Goal: Task Accomplishment & Management: Manage account settings

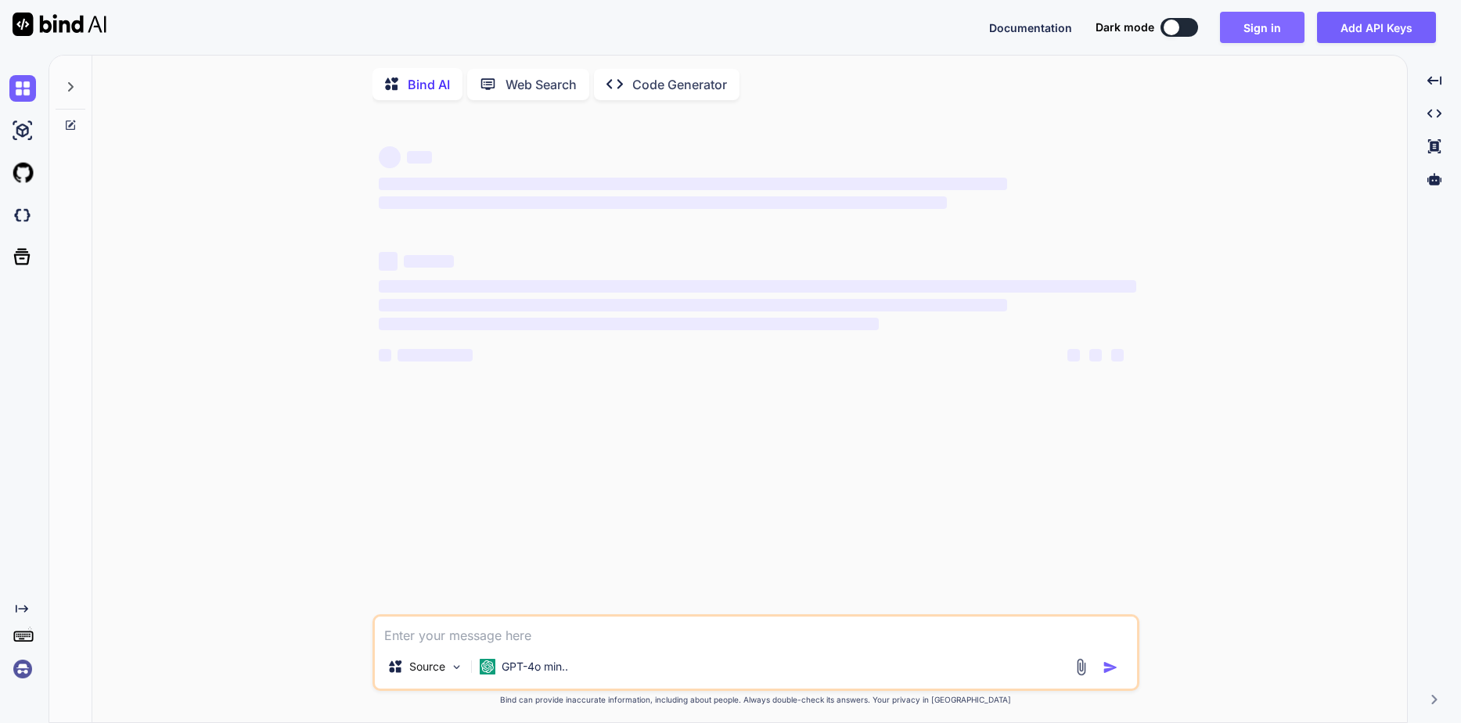
type textarea "x"
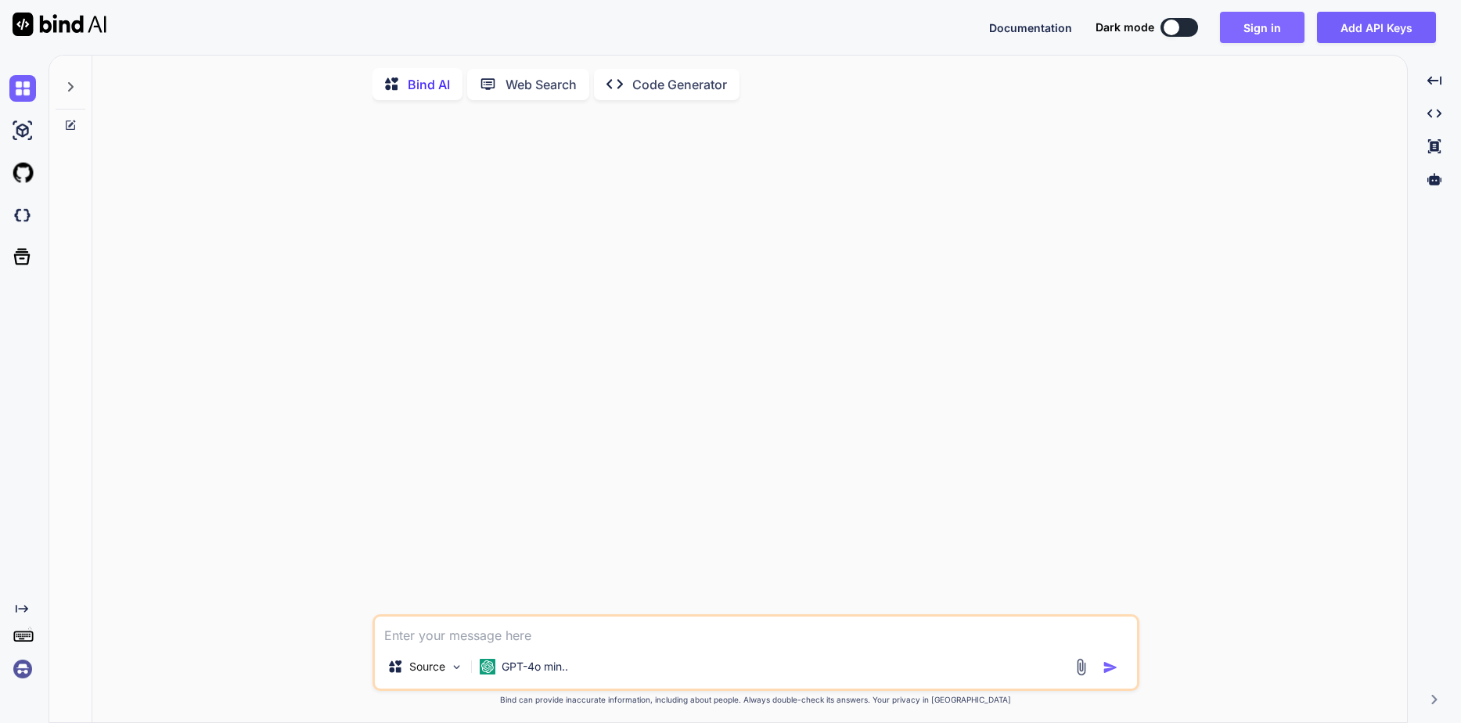
click at [1275, 17] on button "Sign in" at bounding box center [1262, 27] width 85 height 31
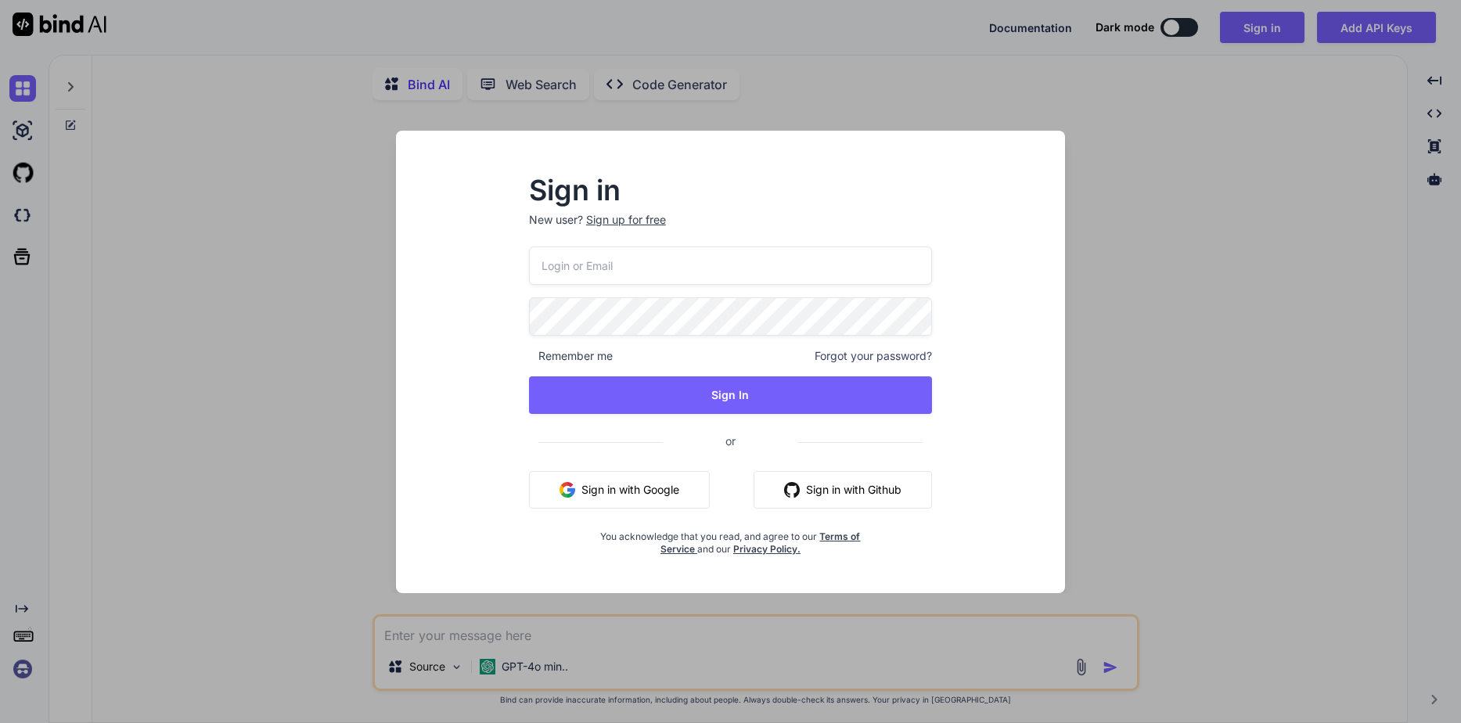
click at [688, 268] on input "email" at bounding box center [730, 265] width 403 height 38
type input "[EMAIL_ADDRESS][DOMAIN_NAME]"
click at [586, 351] on span "Remember me" at bounding box center [571, 356] width 84 height 16
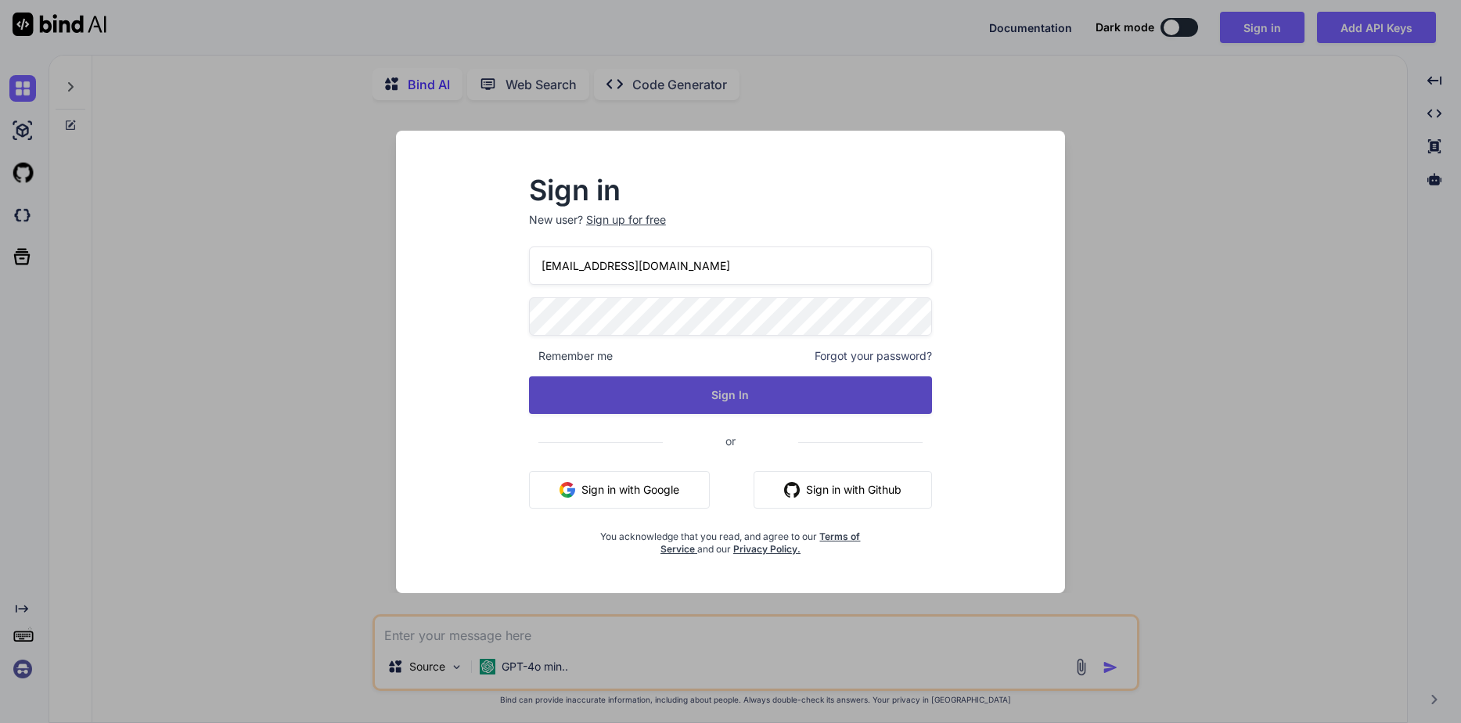
click at [610, 401] on button "Sign In" at bounding box center [730, 395] width 403 height 38
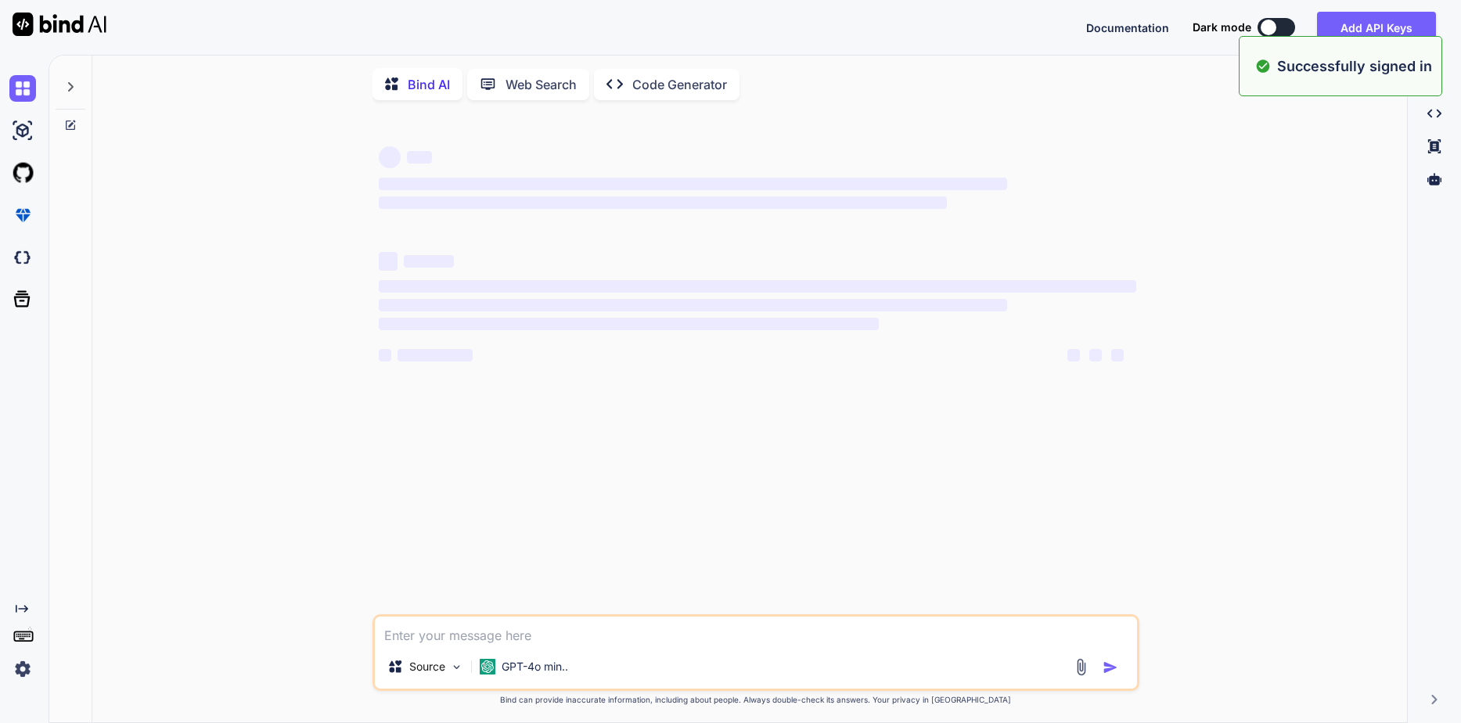
type textarea "x"
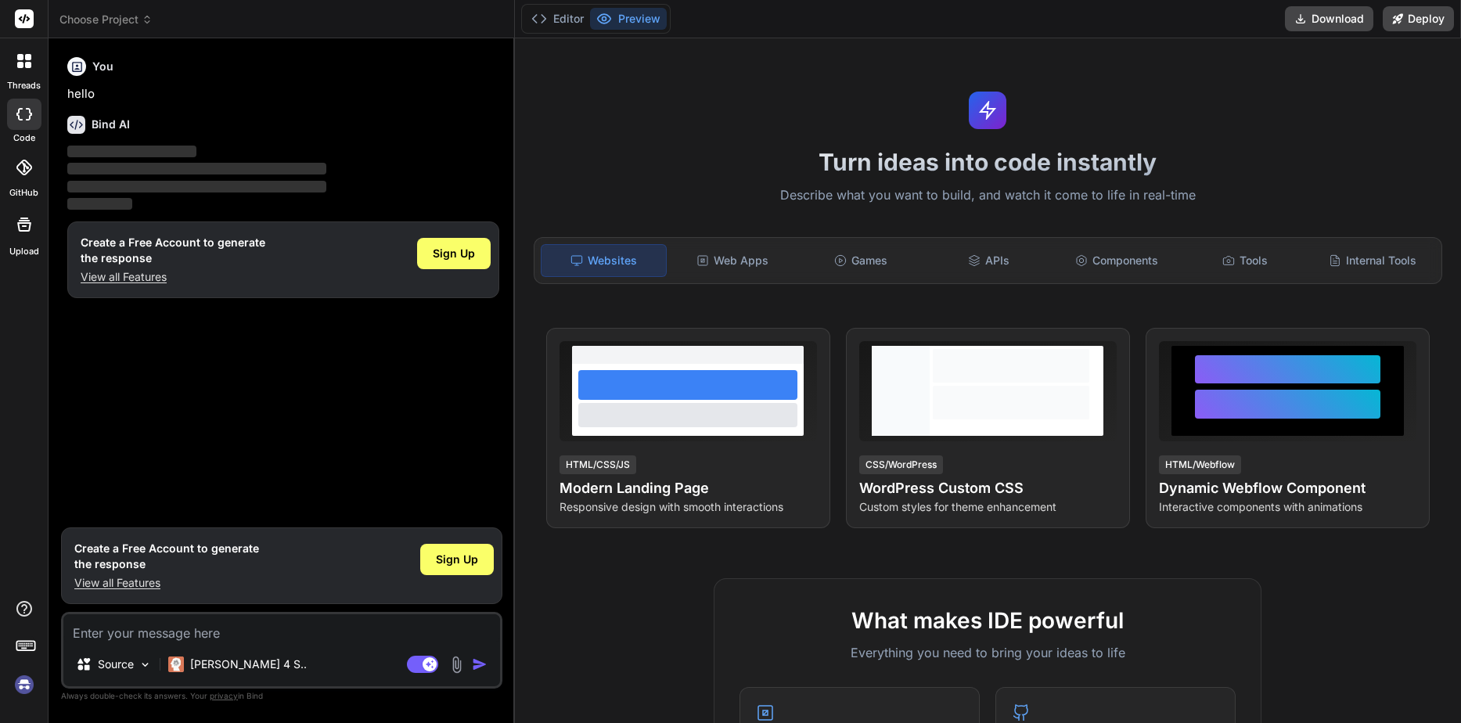
click at [21, 681] on img at bounding box center [24, 684] width 27 height 27
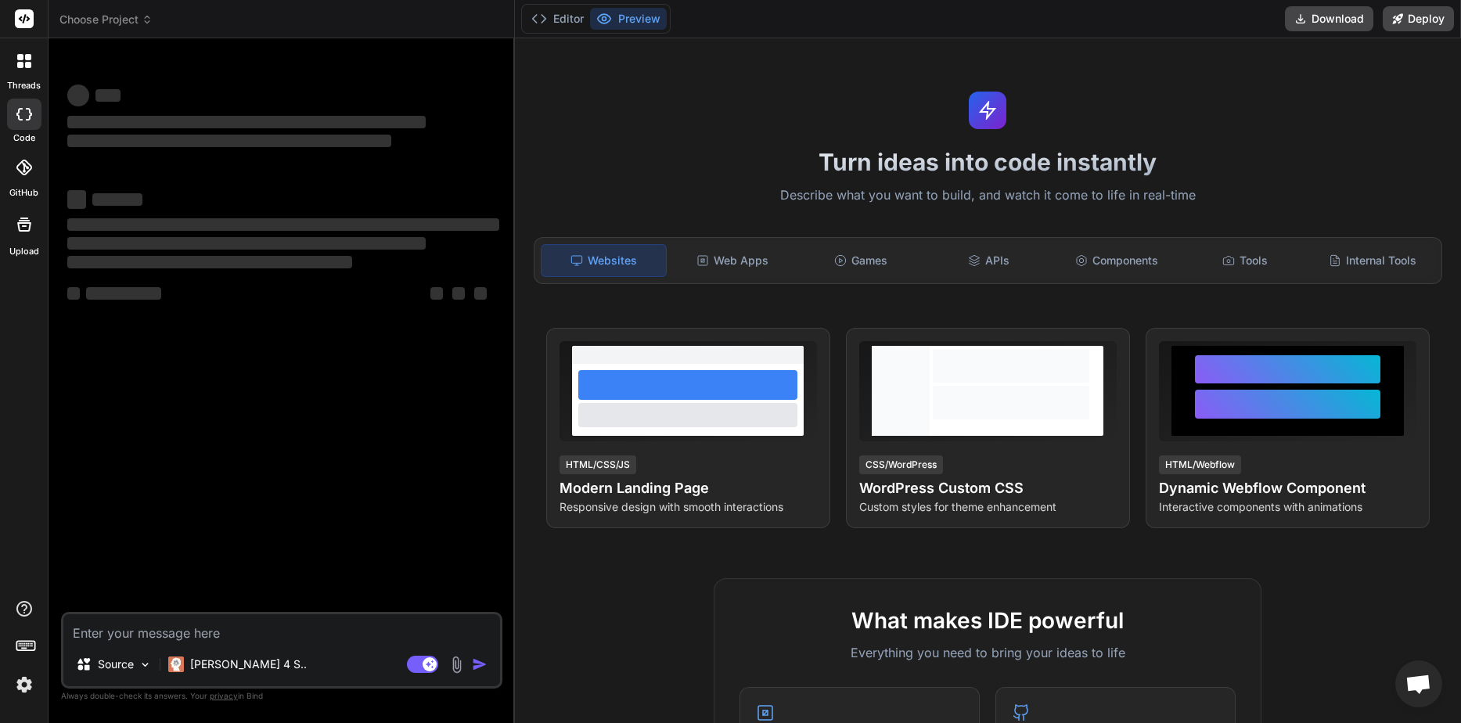
type textarea "x"
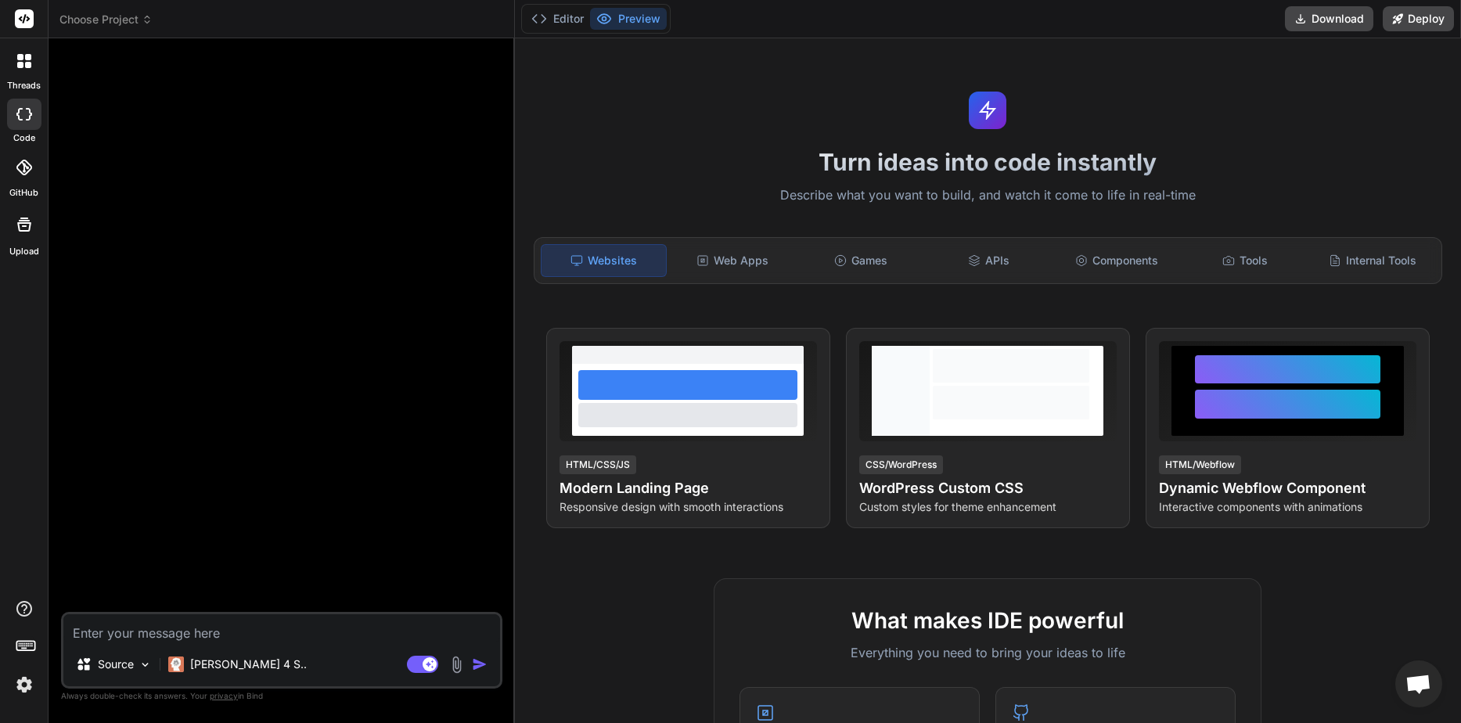
scroll to position [31, 0]
click at [6, 406] on div "threads code GitHub Upload" at bounding box center [24, 361] width 49 height 723
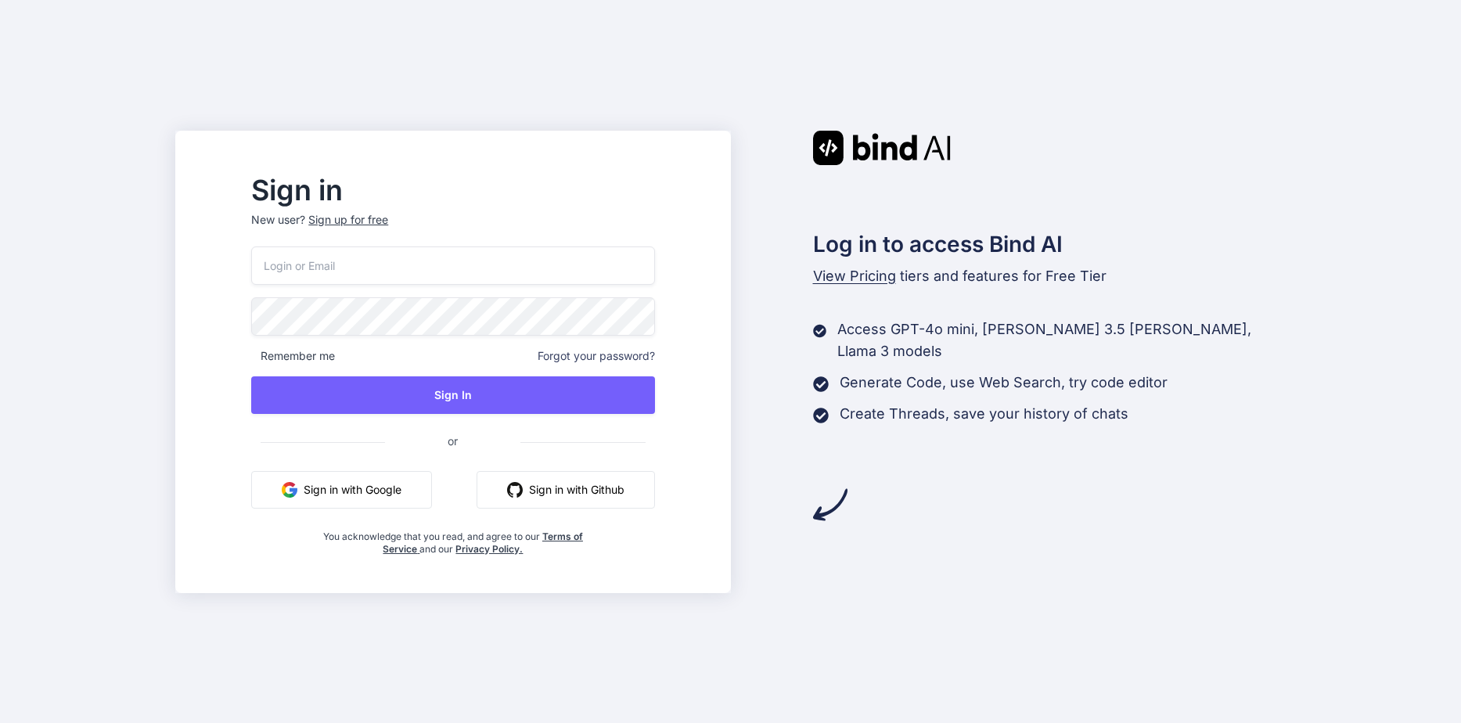
click at [419, 270] on input "email" at bounding box center [452, 265] width 403 height 38
paste input "https://copilot.getbind.co/chat/bind-ai"
type input "https://copilot.getbind.co/chat/bind-ai"
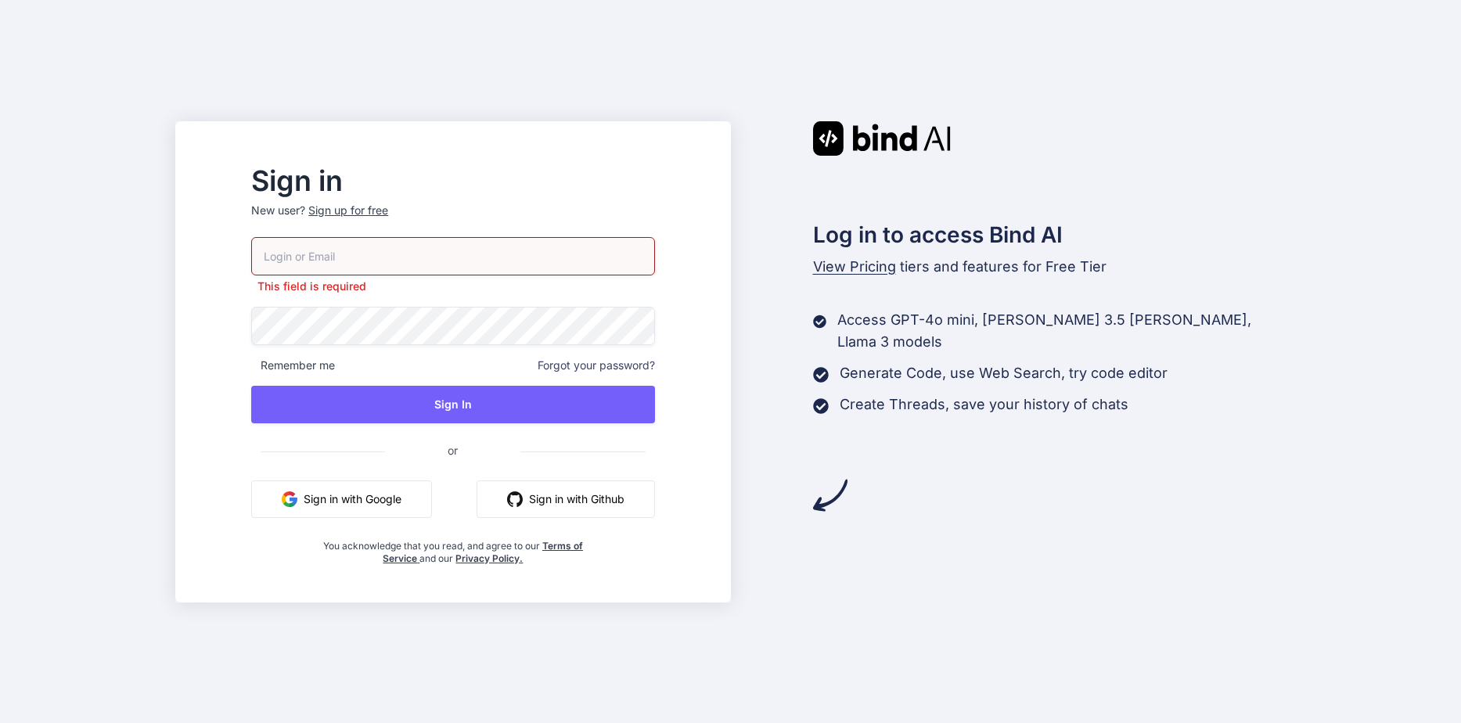
paste input "[EMAIL_ADDRESS][DOMAIN_NAME]"
type input "[EMAIL_ADDRESS][DOMAIN_NAME]"
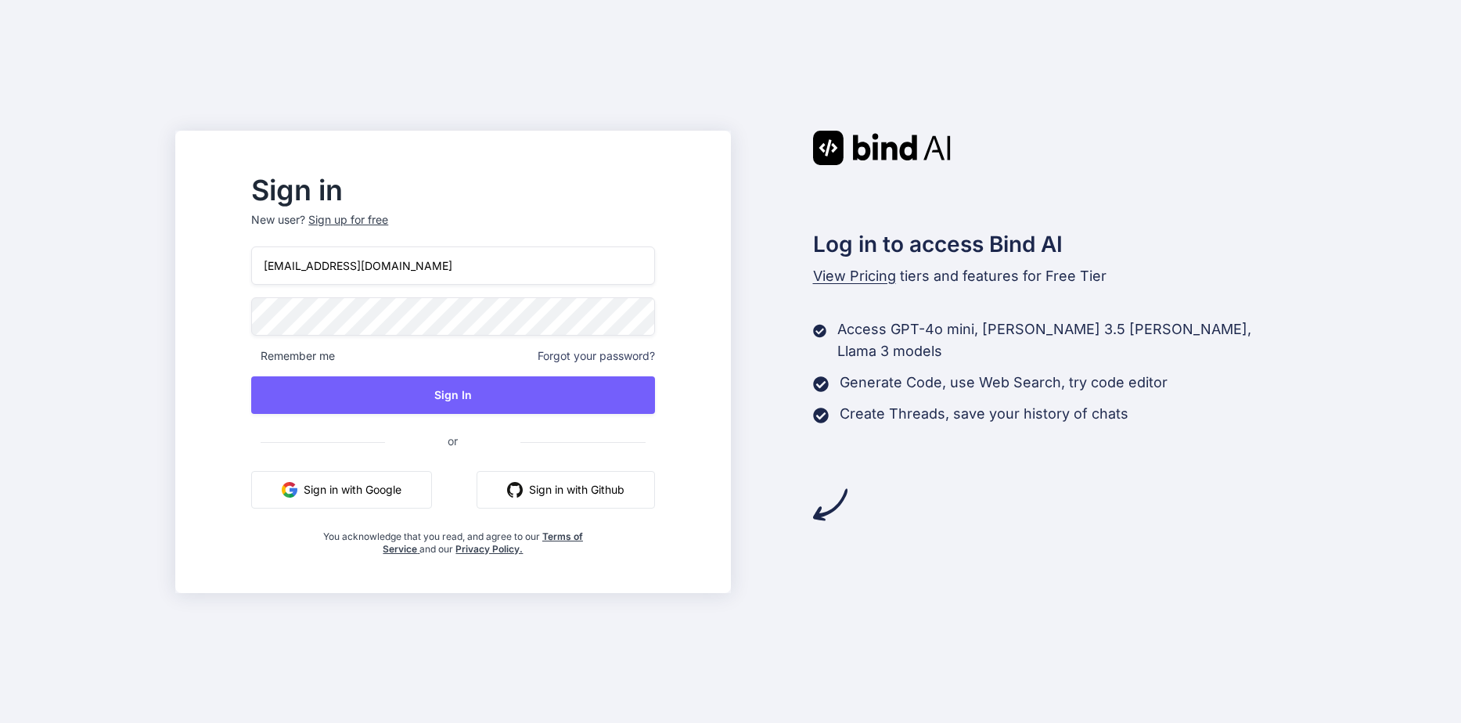
click at [313, 261] on input "[EMAIL_ADDRESS][DOMAIN_NAME]" at bounding box center [452, 265] width 403 height 38
click at [318, 264] on input "[EMAIL_ADDRESS][DOMAIN_NAME]" at bounding box center [452, 265] width 403 height 38
click at [311, 354] on span "Remember me" at bounding box center [293, 356] width 84 height 16
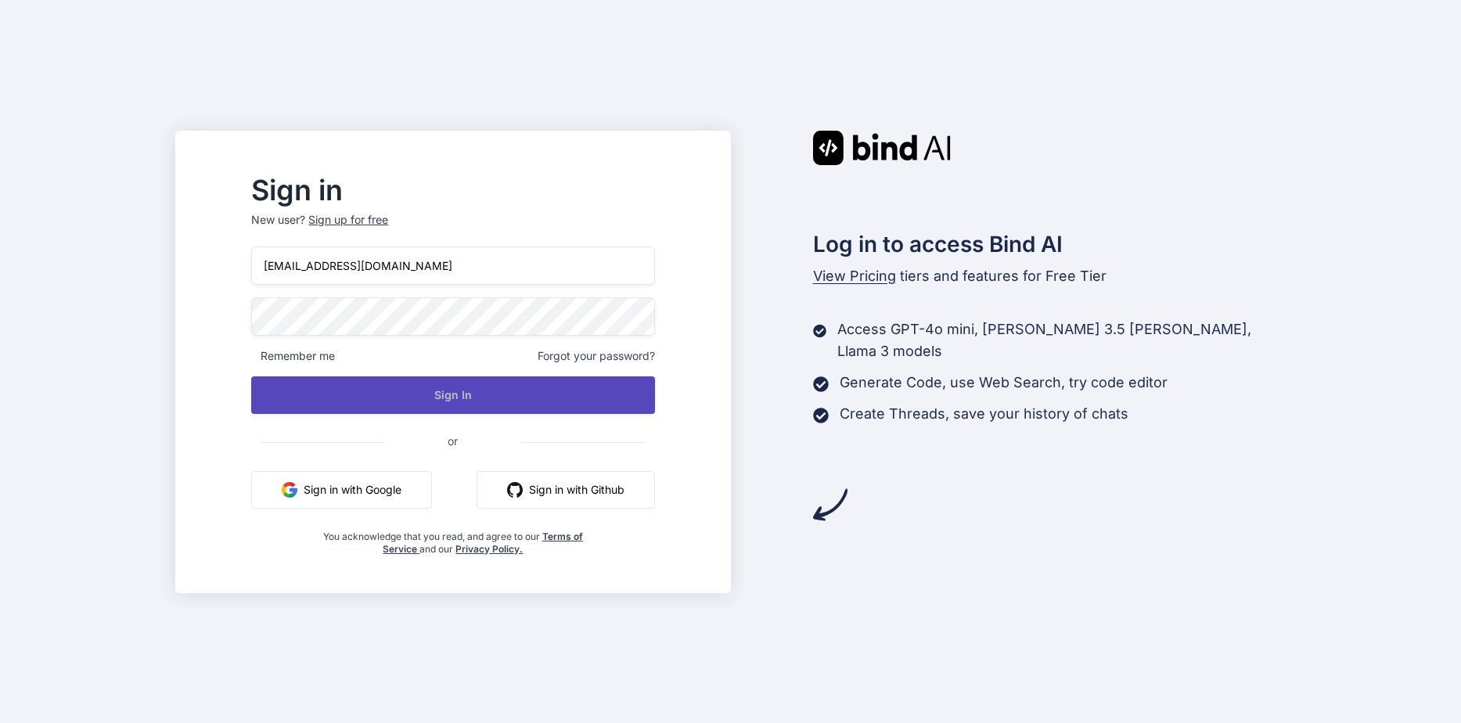
click at [325, 386] on button "Sign In" at bounding box center [452, 395] width 403 height 38
click at [512, 401] on button "Sign In" at bounding box center [452, 395] width 403 height 38
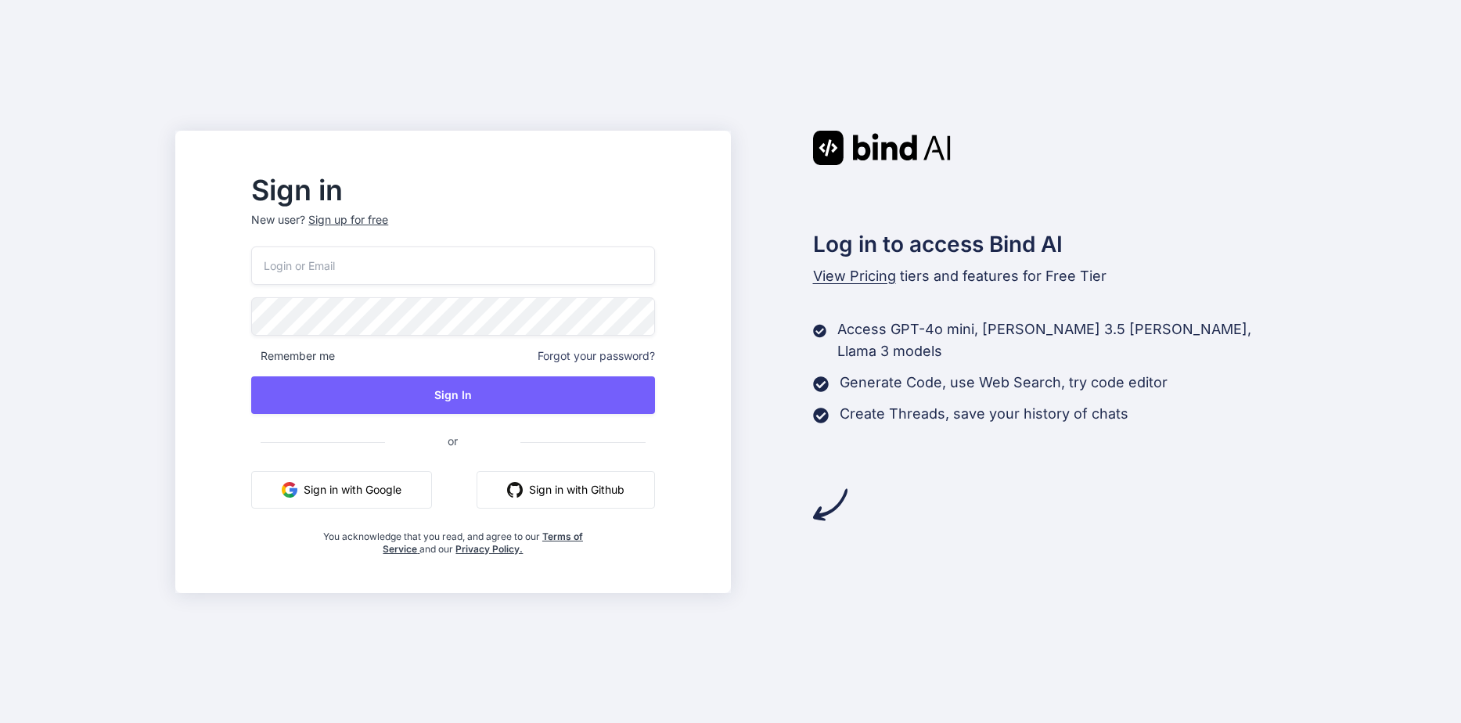
click at [531, 258] on input "email" at bounding box center [452, 265] width 403 height 38
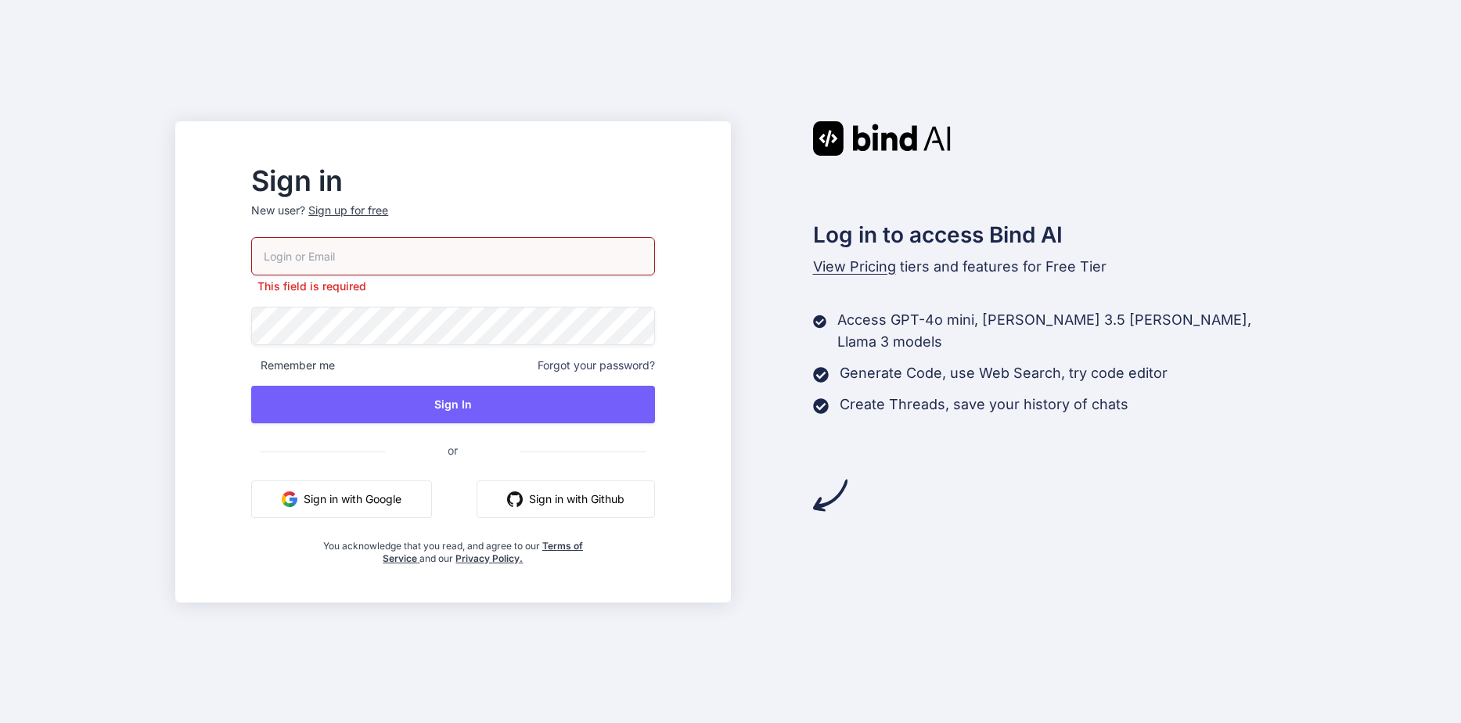
click at [451, 354] on div "This field is required Remember me Forgot your password? Sign In or Sign in wit…" at bounding box center [452, 401] width 403 height 328
click at [294, 363] on span "Remember me" at bounding box center [293, 366] width 84 height 16
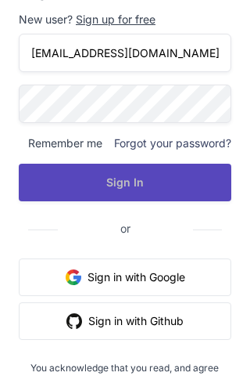
click at [85, 185] on button "Sign In" at bounding box center [125, 183] width 213 height 38
click at [154, 182] on button "Sign In" at bounding box center [125, 183] width 213 height 38
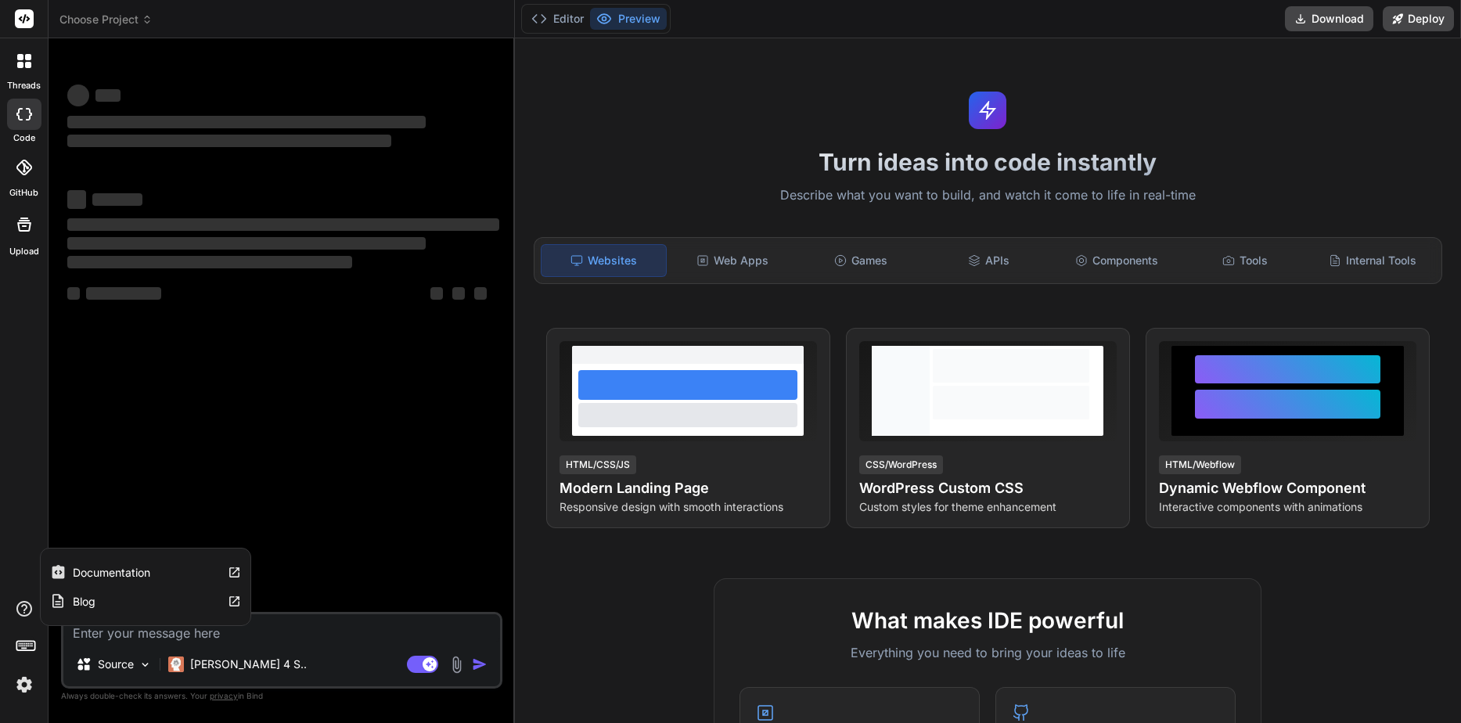
type textarea "x"
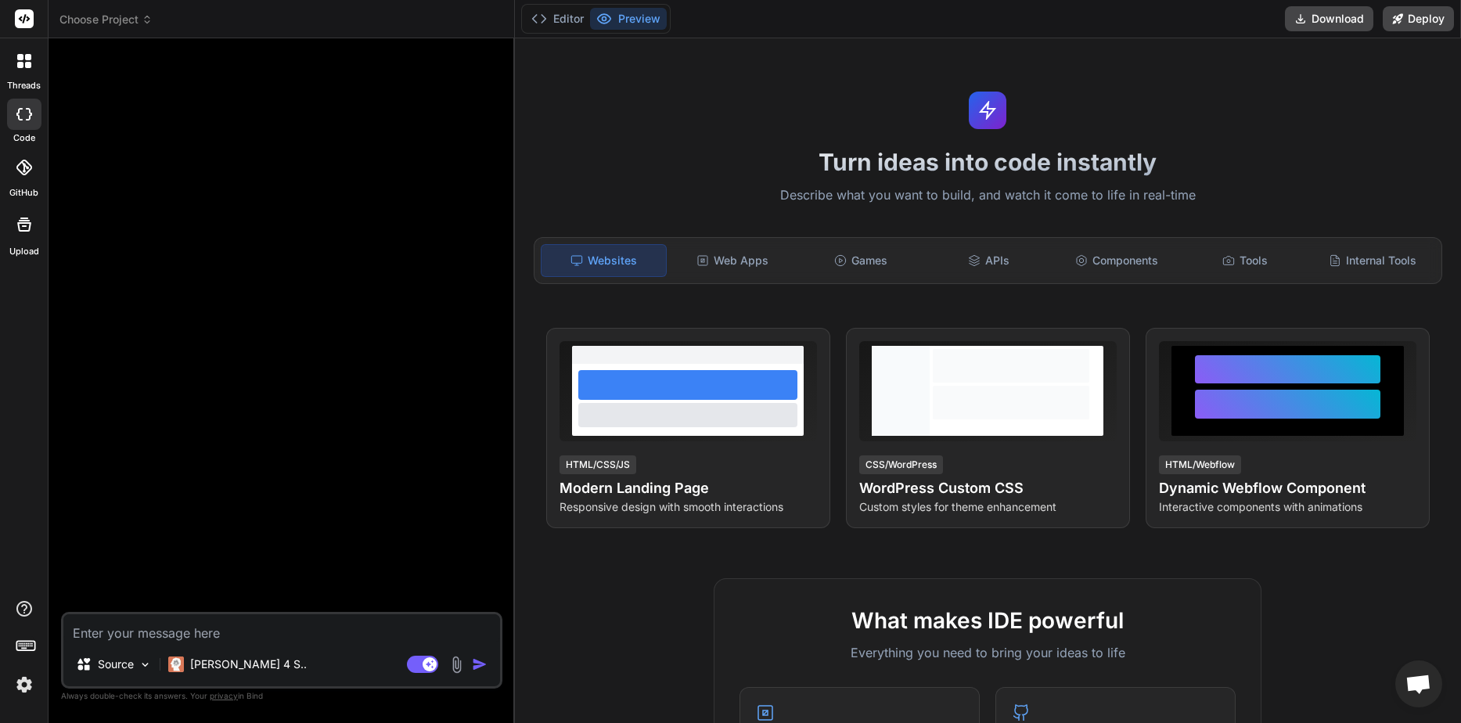
click at [17, 685] on img at bounding box center [24, 684] width 27 height 27
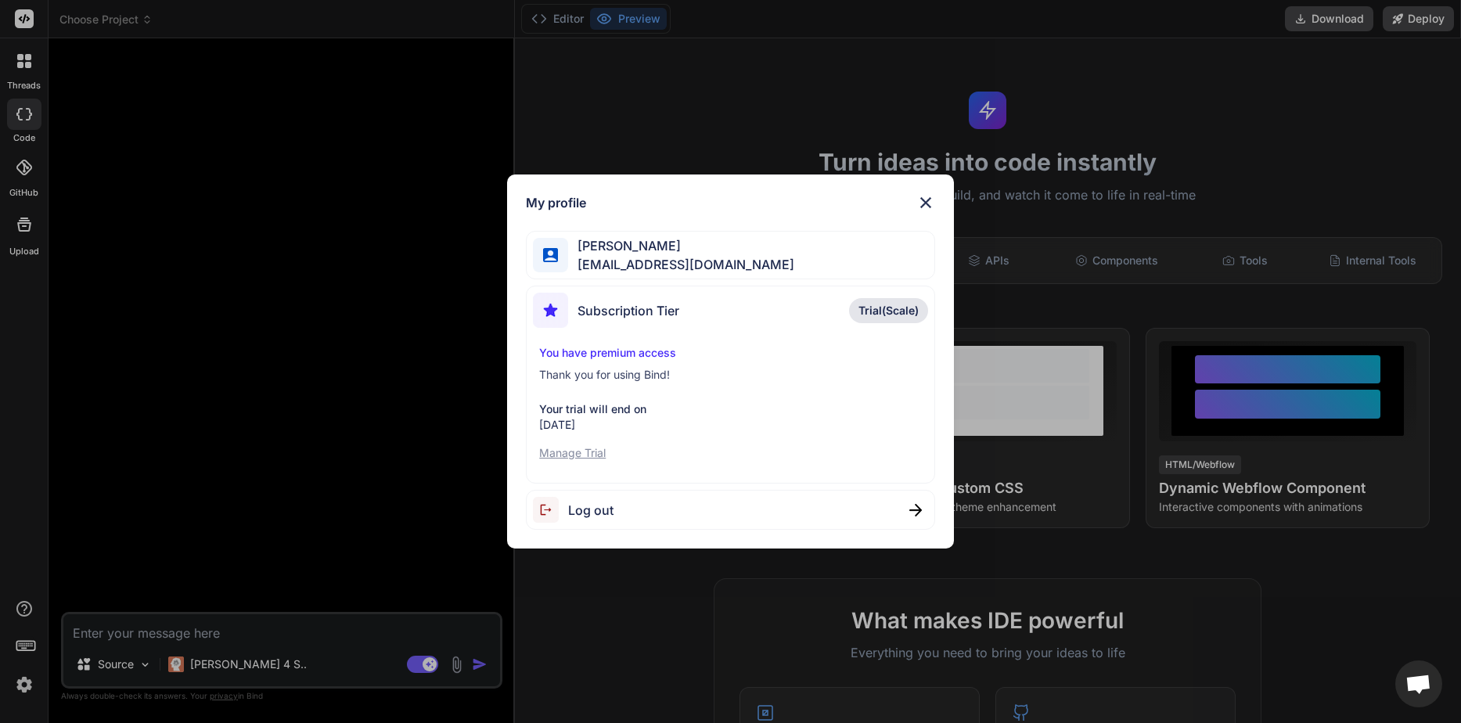
click at [0, 521] on div "My profile [PERSON_NAME] [EMAIL_ADDRESS][DOMAIN_NAME] Subscription Tier Trial(S…" at bounding box center [730, 361] width 1461 height 723
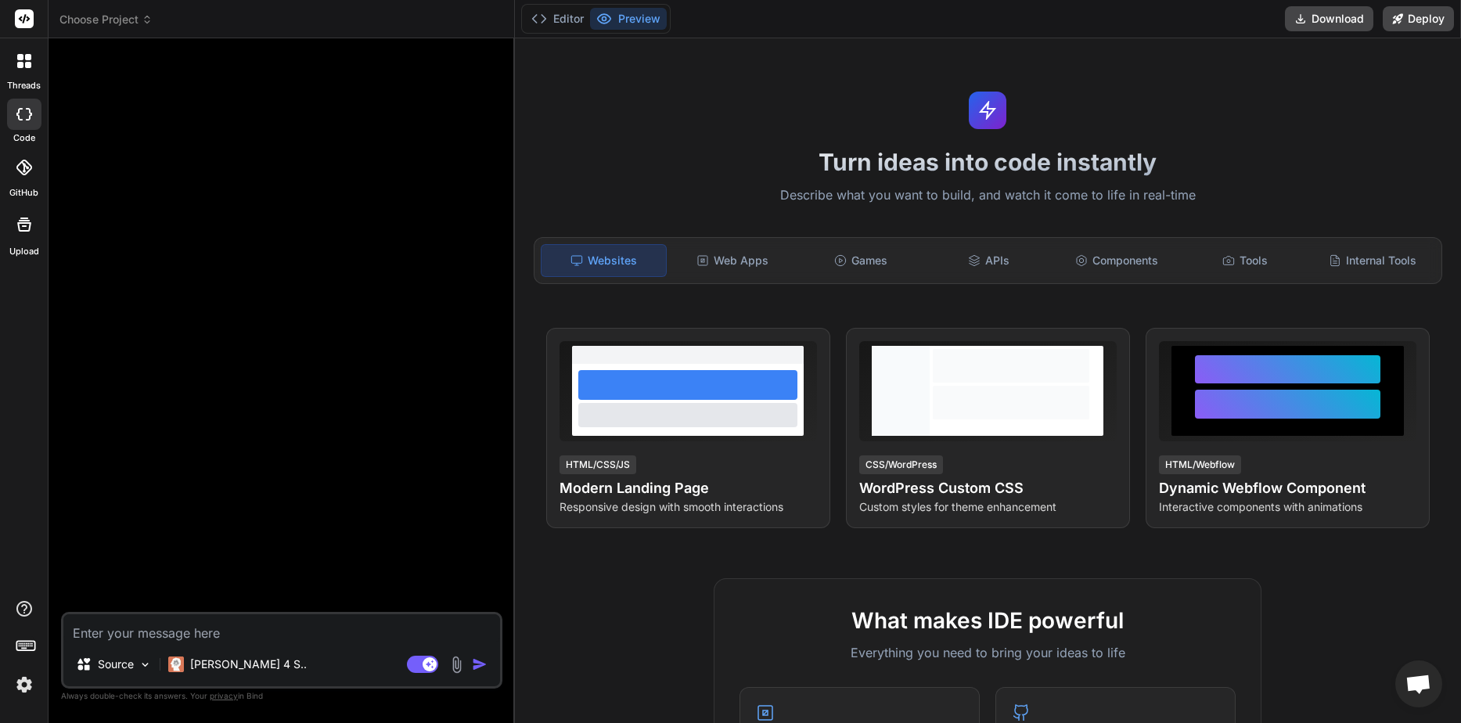
click at [23, 67] on icon at bounding box center [24, 61] width 14 height 14
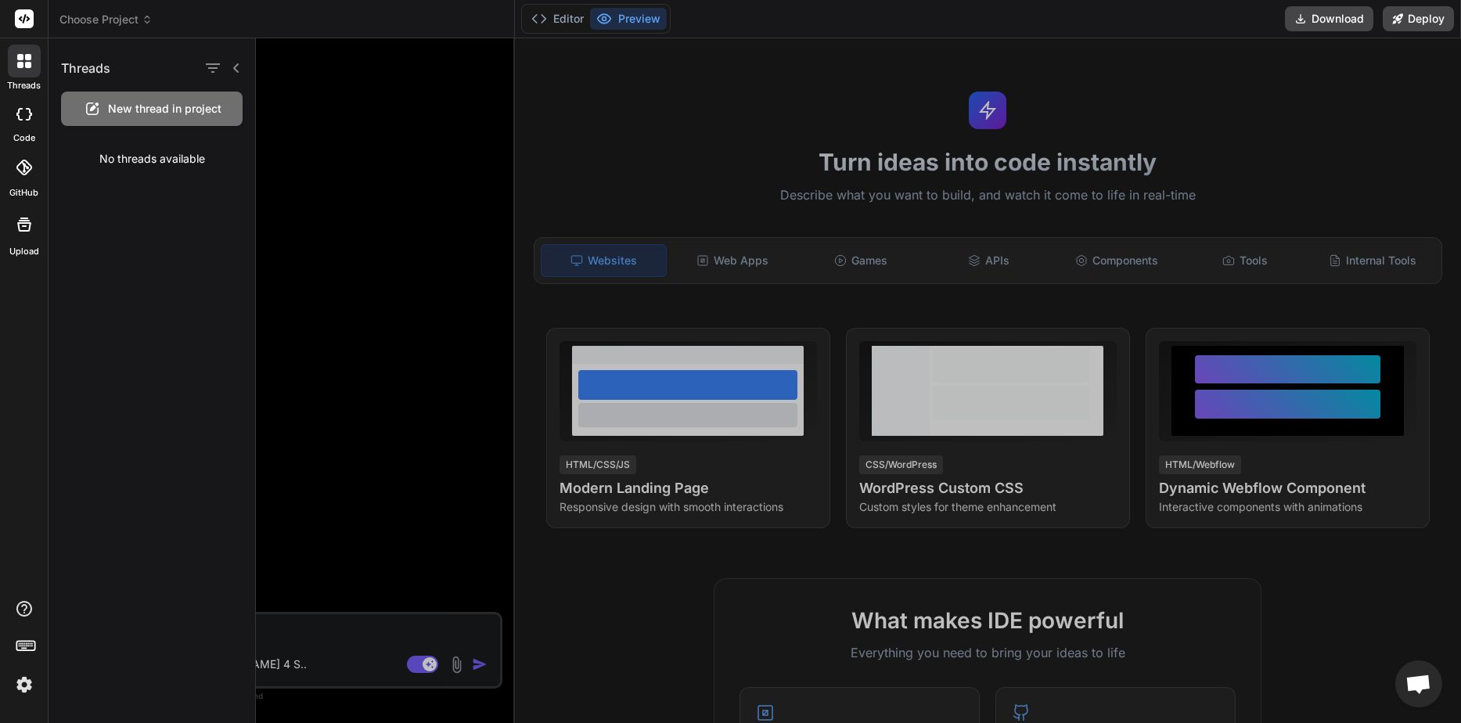
click at [16, 362] on div "threads code GitHub Upload" at bounding box center [24, 361] width 49 height 723
click at [31, 692] on img at bounding box center [24, 684] width 27 height 27
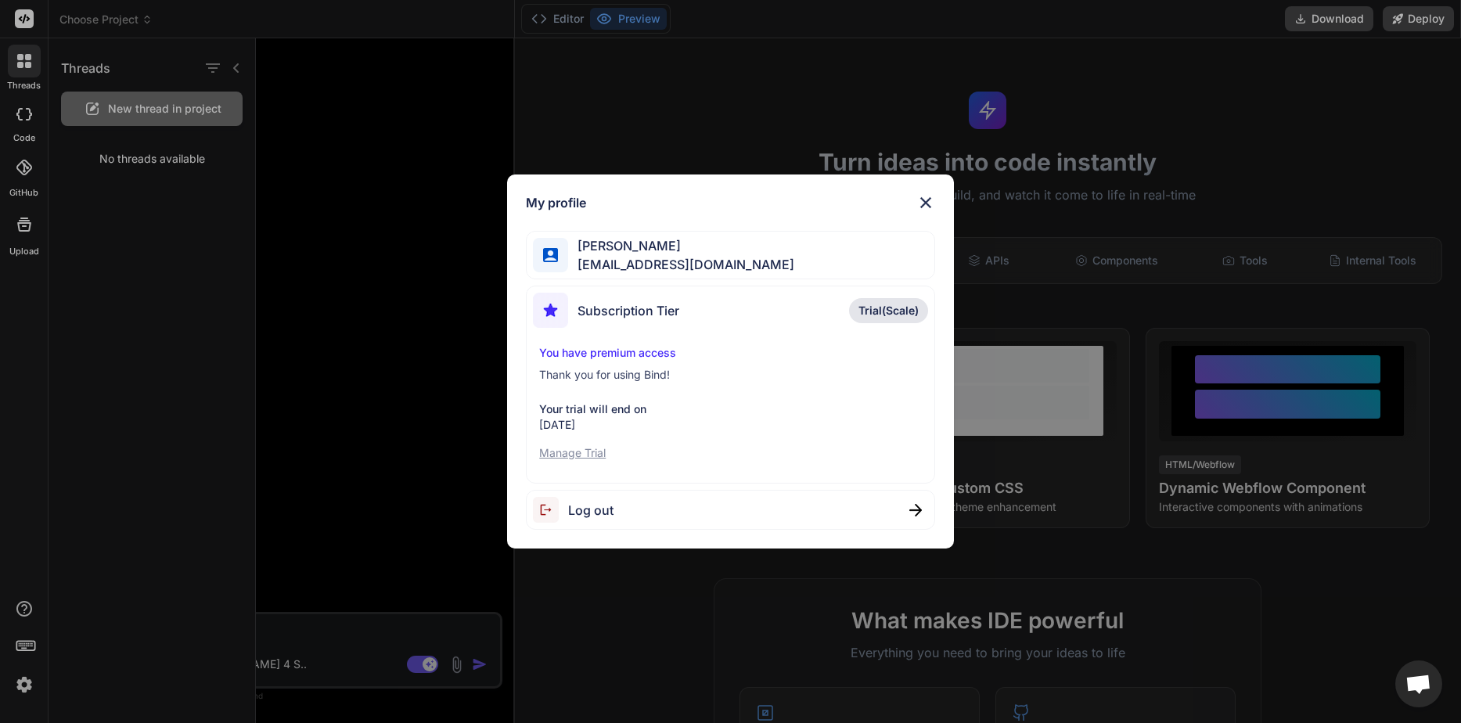
click at [581, 451] on p "Manage Trial" at bounding box center [730, 453] width 382 height 16
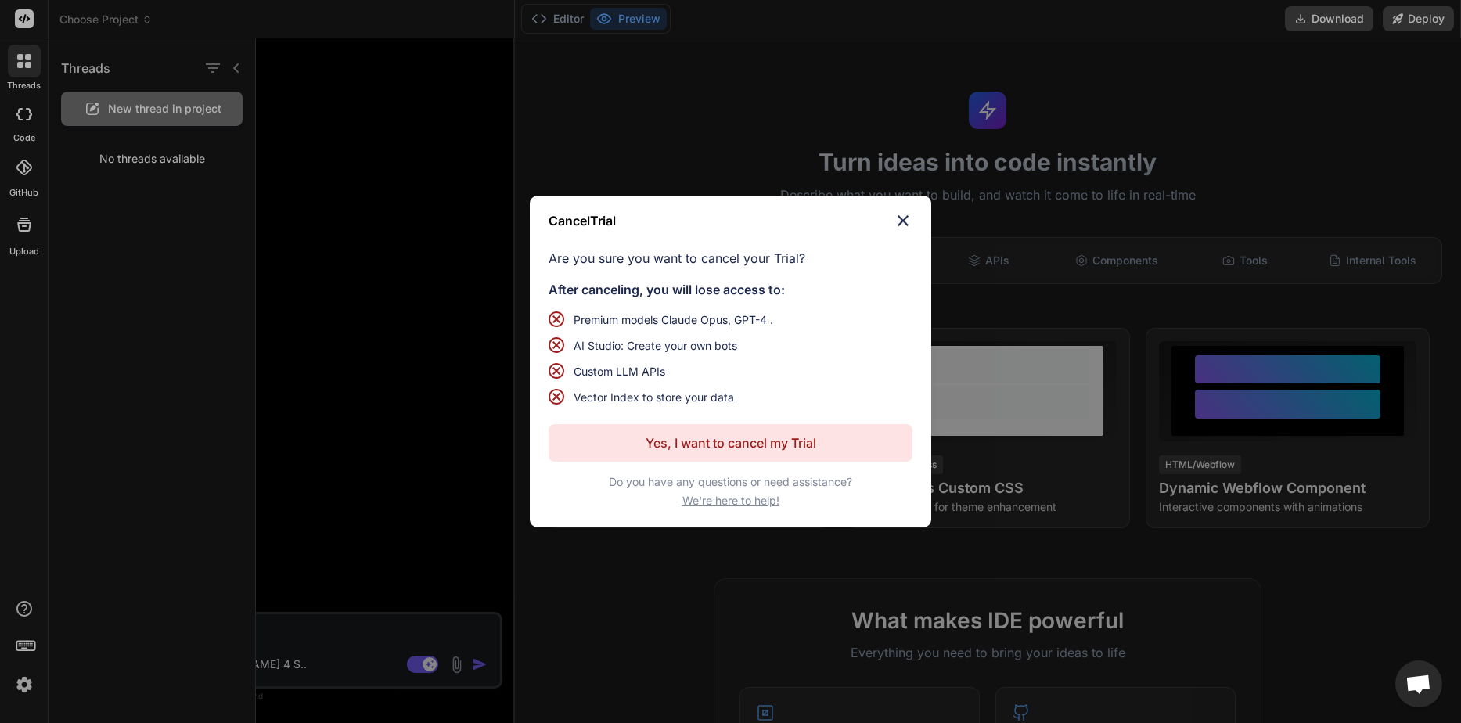
click at [1049, 198] on div "Cancel Trial Are you sure you want to cancel your Trial? After canceling, you w…" at bounding box center [730, 361] width 1461 height 723
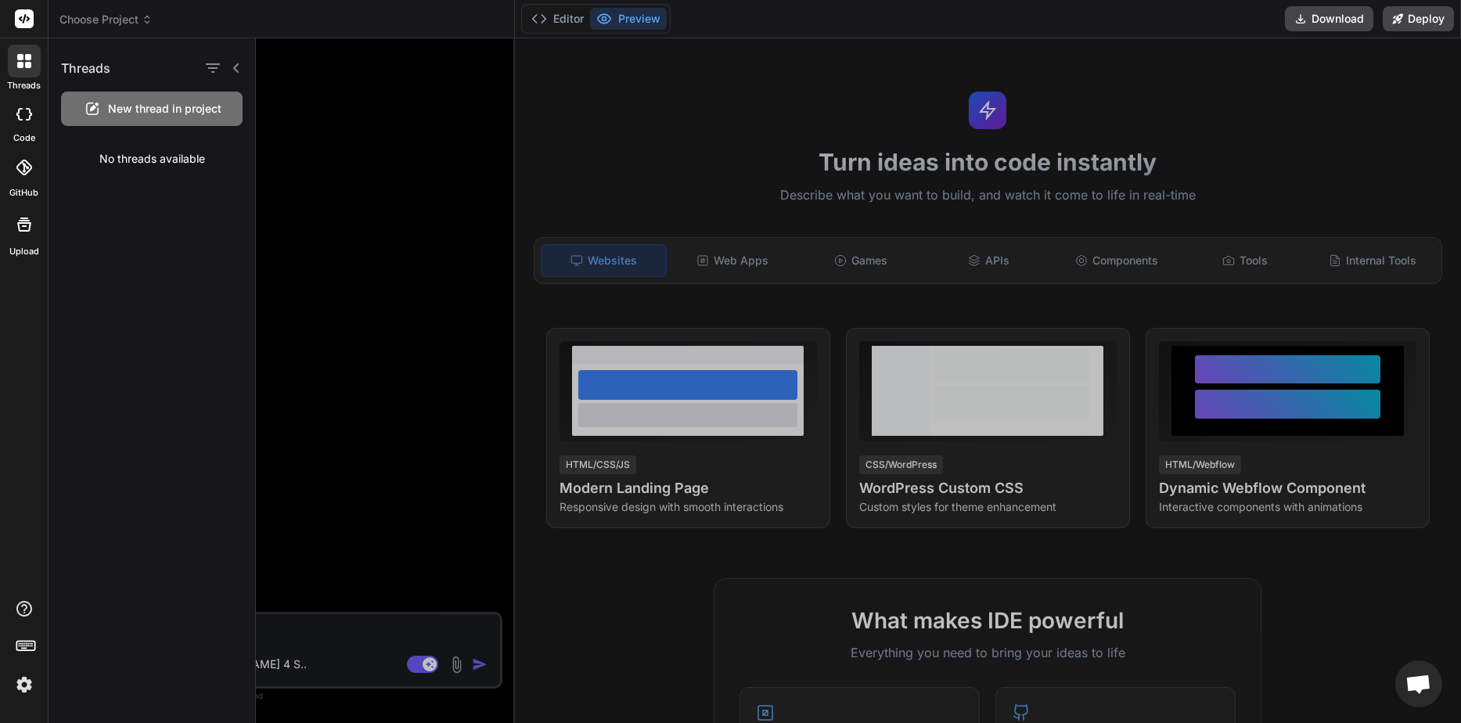
click at [974, 257] on div at bounding box center [858, 380] width 1205 height 685
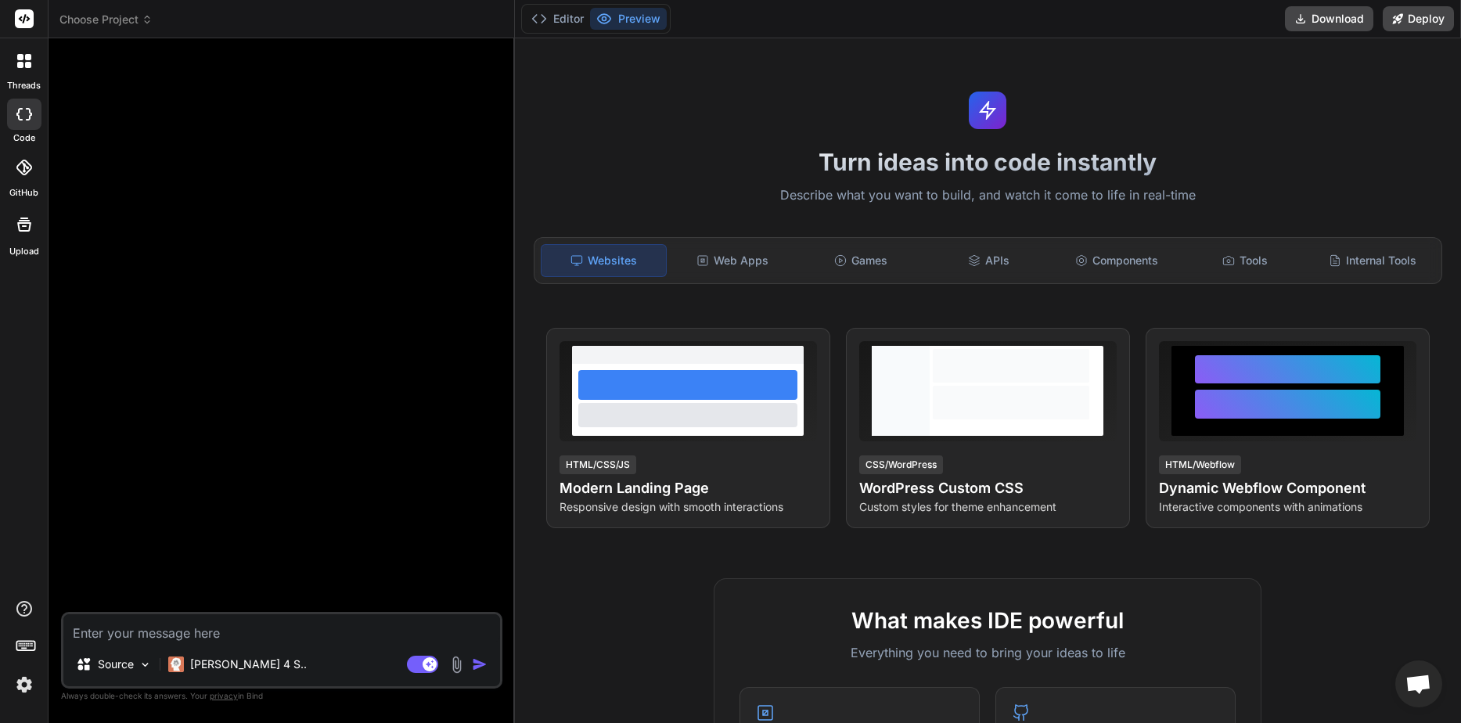
click at [974, 257] on icon at bounding box center [974, 260] width 13 height 13
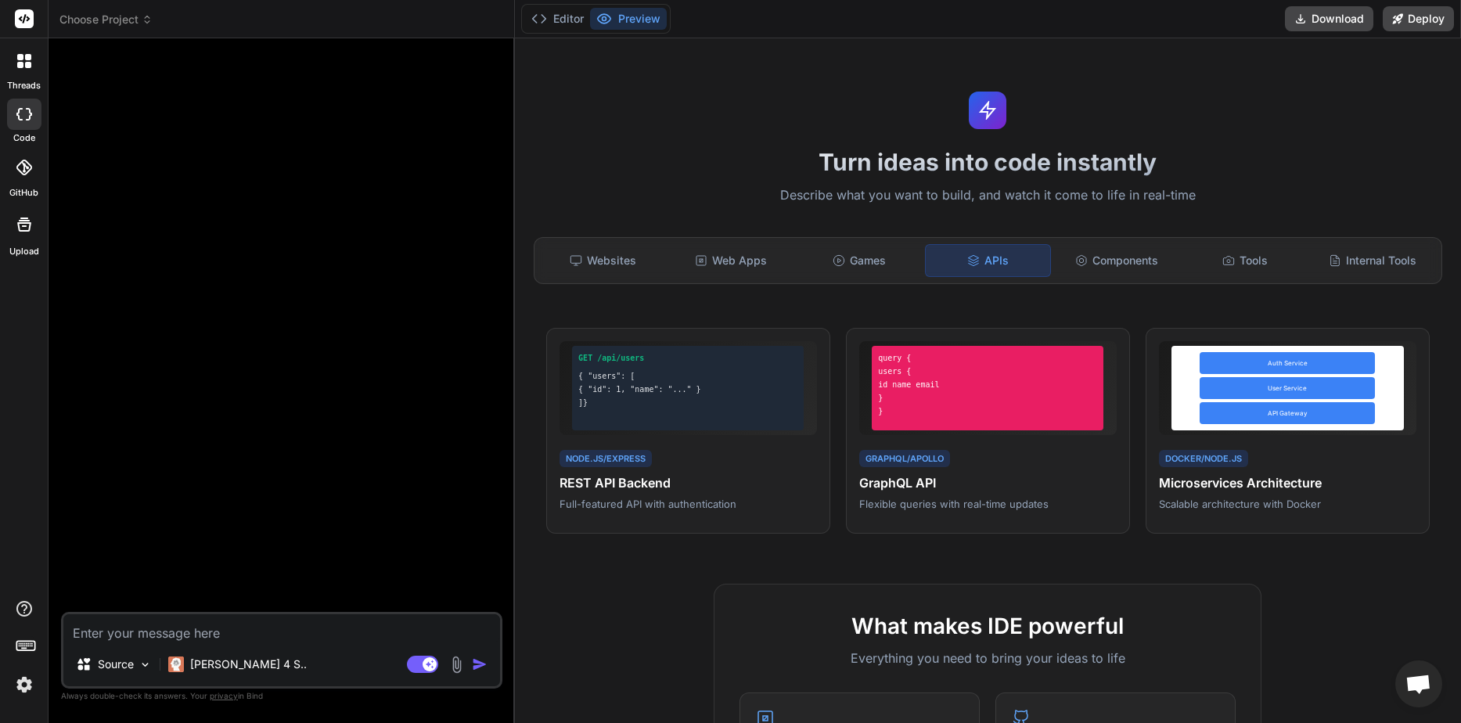
click at [187, 680] on div "Claude 4 S.." at bounding box center [237, 668] width 151 height 38
click at [218, 667] on p "Claude 4 S.." at bounding box center [248, 665] width 117 height 16
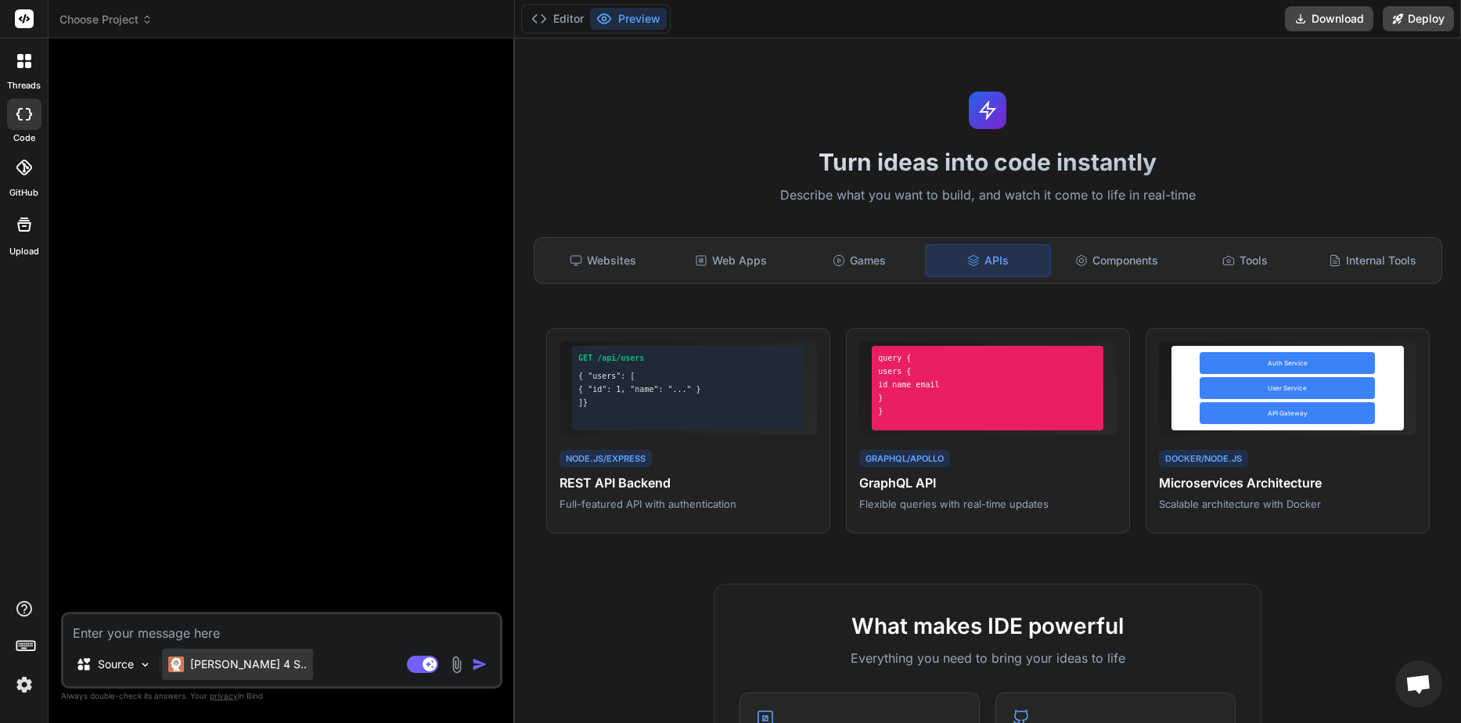
click at [218, 667] on p "Claude 4 S.." at bounding box center [248, 665] width 117 height 16
click at [1331, 32] on div "Editor Preview Download Deploy" at bounding box center [988, 19] width 946 height 38
click at [1340, 26] on button "Download" at bounding box center [1329, 18] width 88 height 25
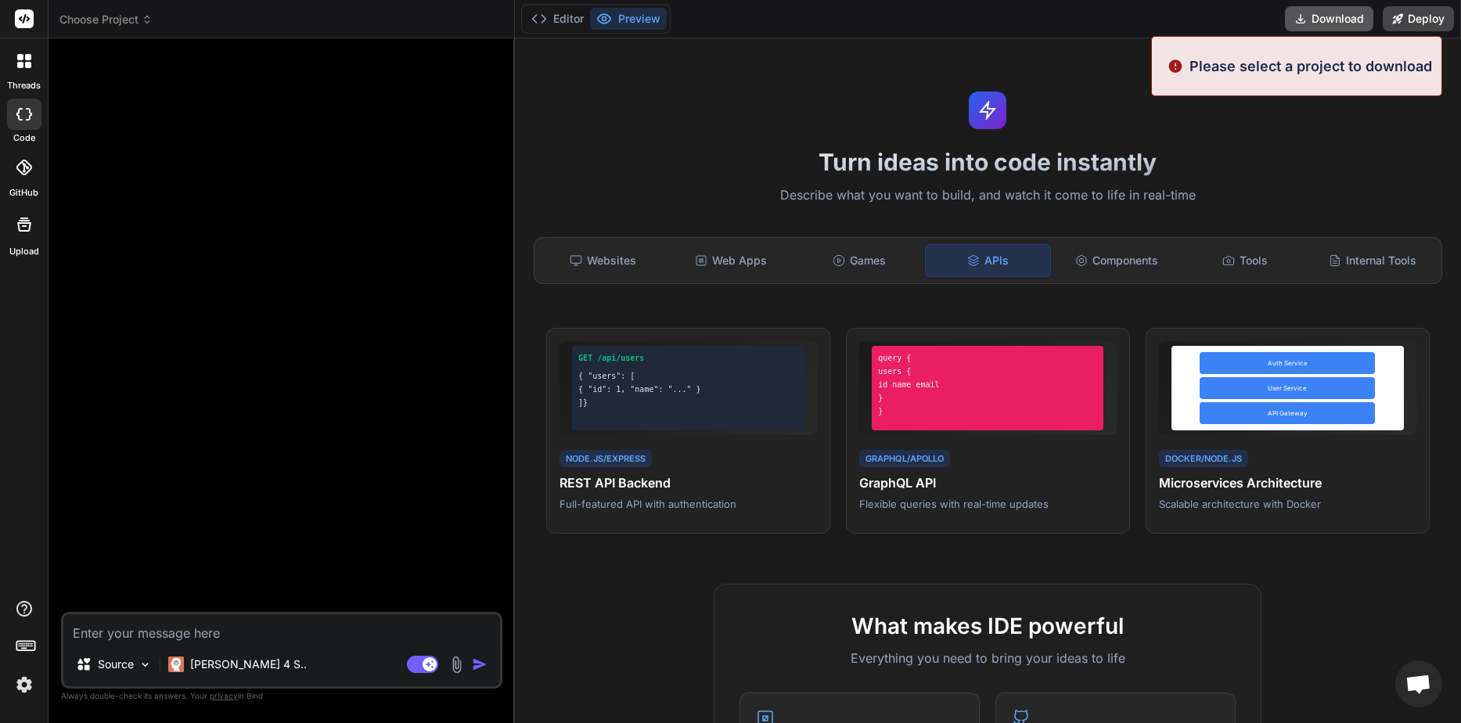
click at [1340, 26] on button "Download" at bounding box center [1329, 18] width 88 height 25
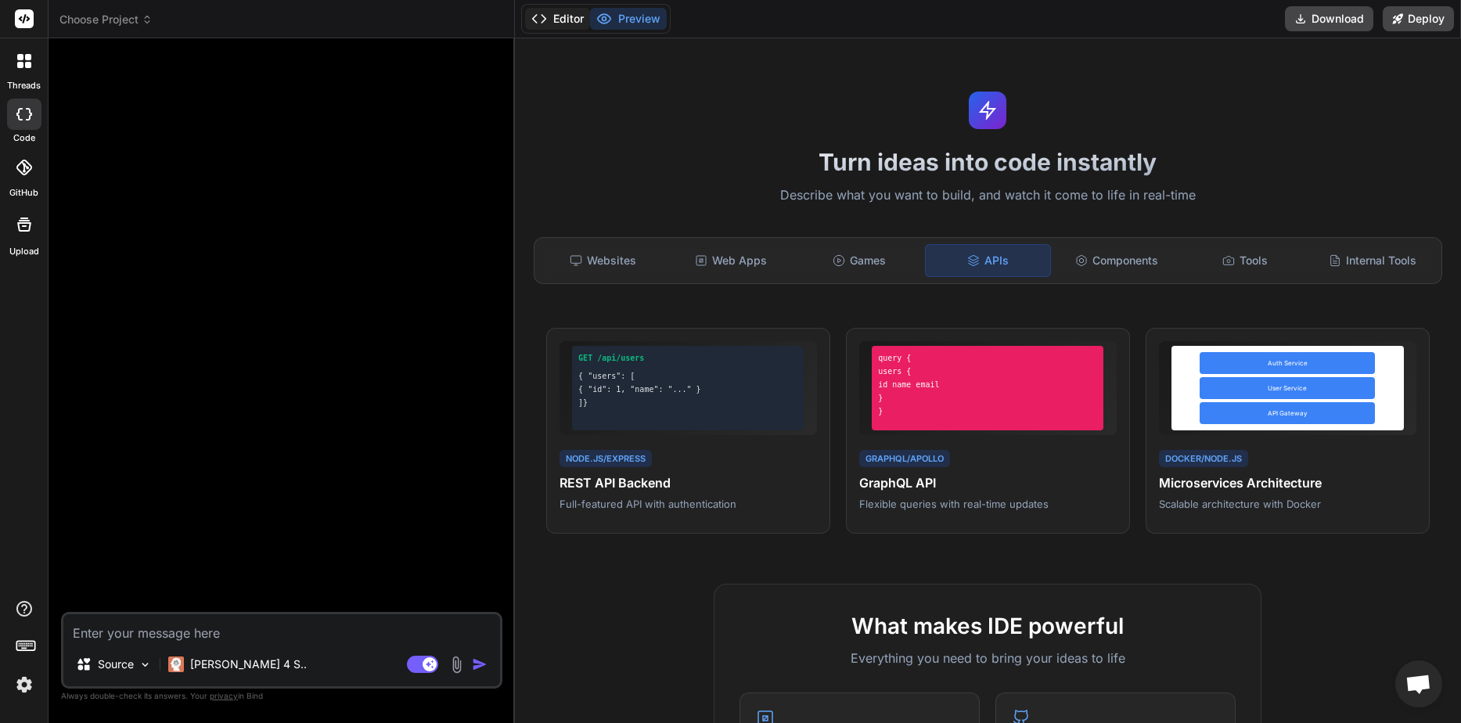
click at [572, 27] on button "Editor" at bounding box center [557, 19] width 65 height 22
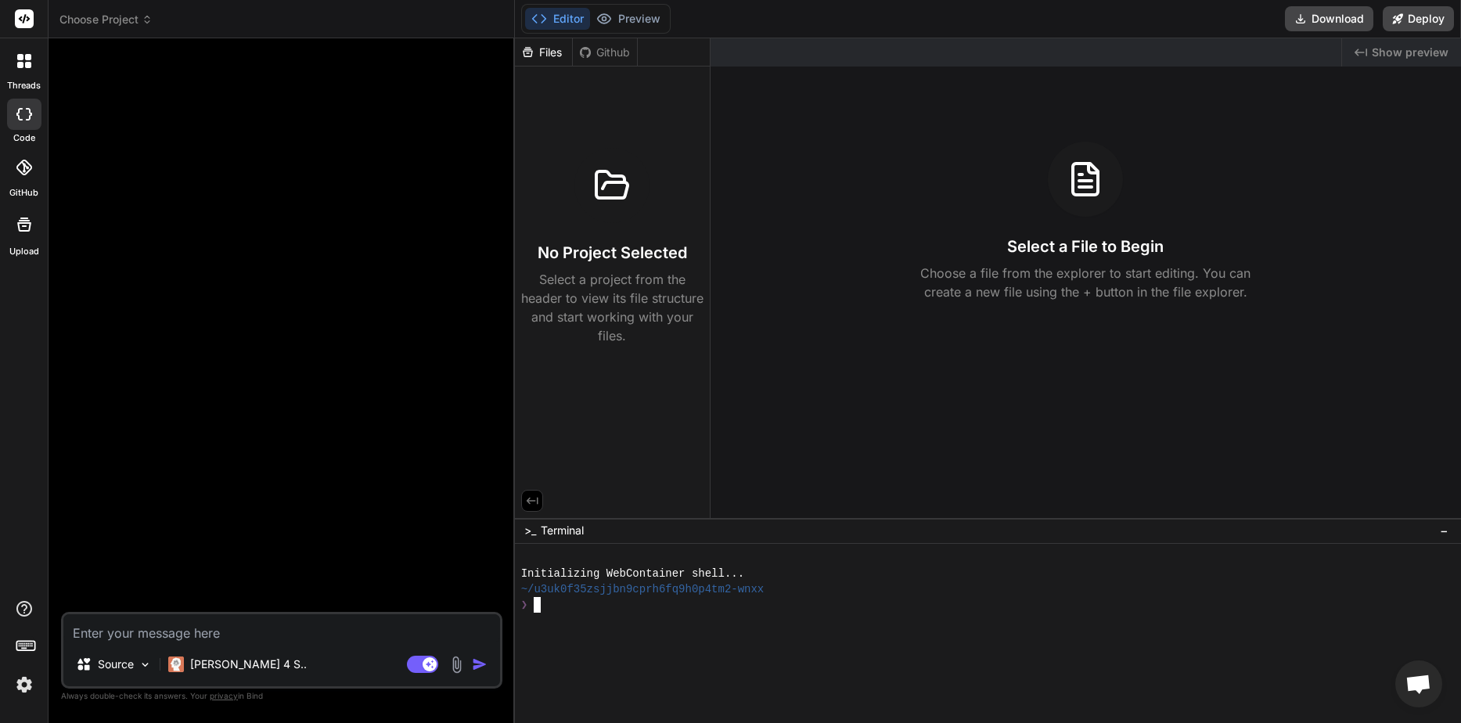
click at [818, 613] on div at bounding box center [981, 621] width 920 height 16
click at [860, 606] on div "❯ ls" at bounding box center [981, 605] width 920 height 16
click at [1423, 677] on span "Open chat" at bounding box center [1418, 686] width 26 height 22
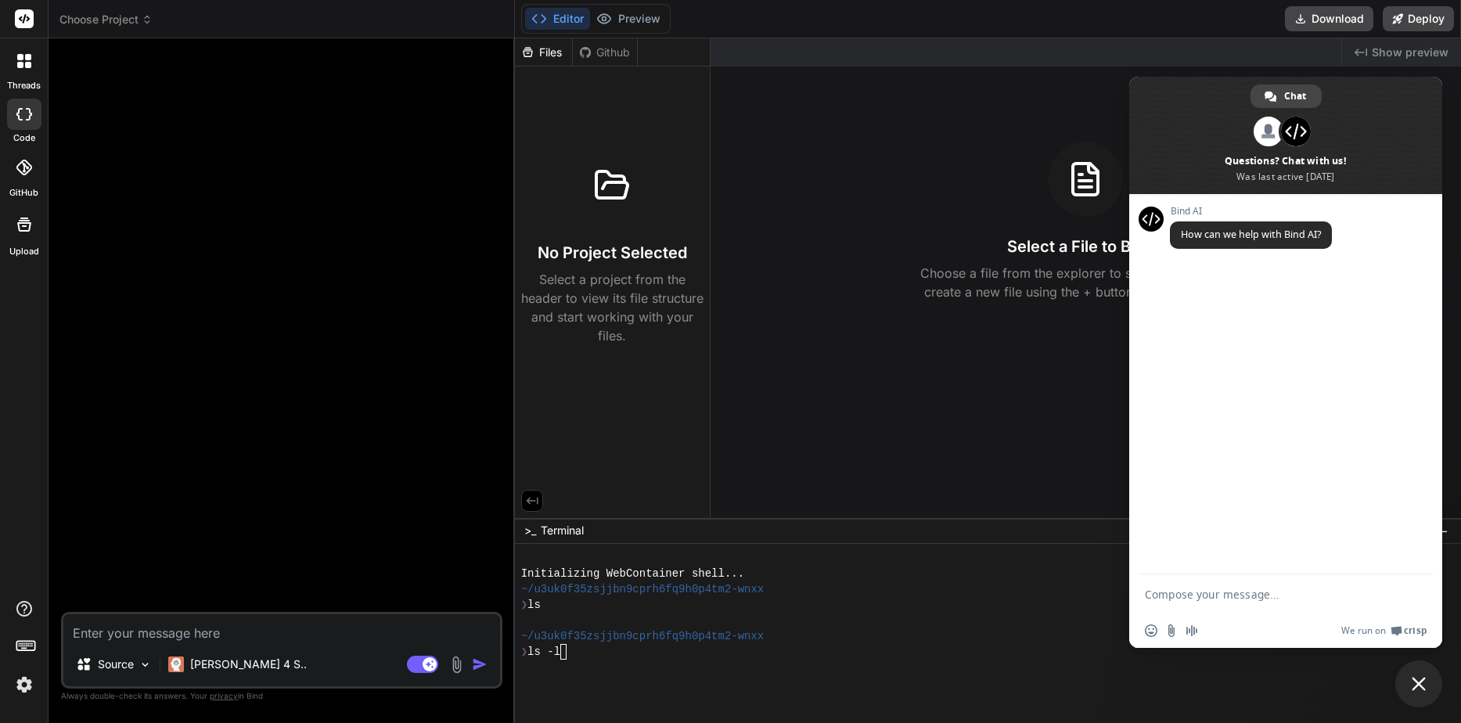
type textarea "x"
click at [1257, 55] on div at bounding box center [1026, 52] width 631 height 28
click at [1409, 683] on span "Close chat" at bounding box center [1418, 683] width 47 height 47
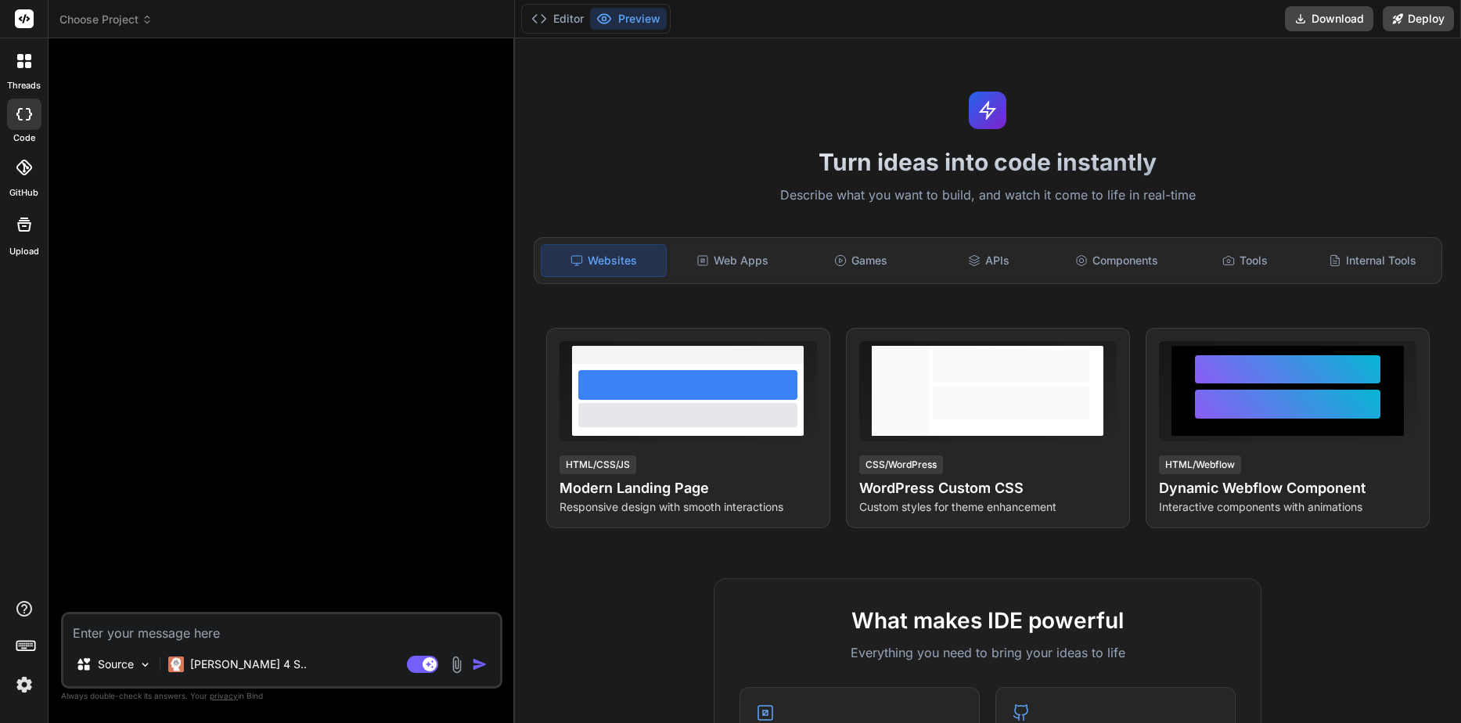
click at [20, 85] on label "threads" at bounding box center [24, 85] width 34 height 13
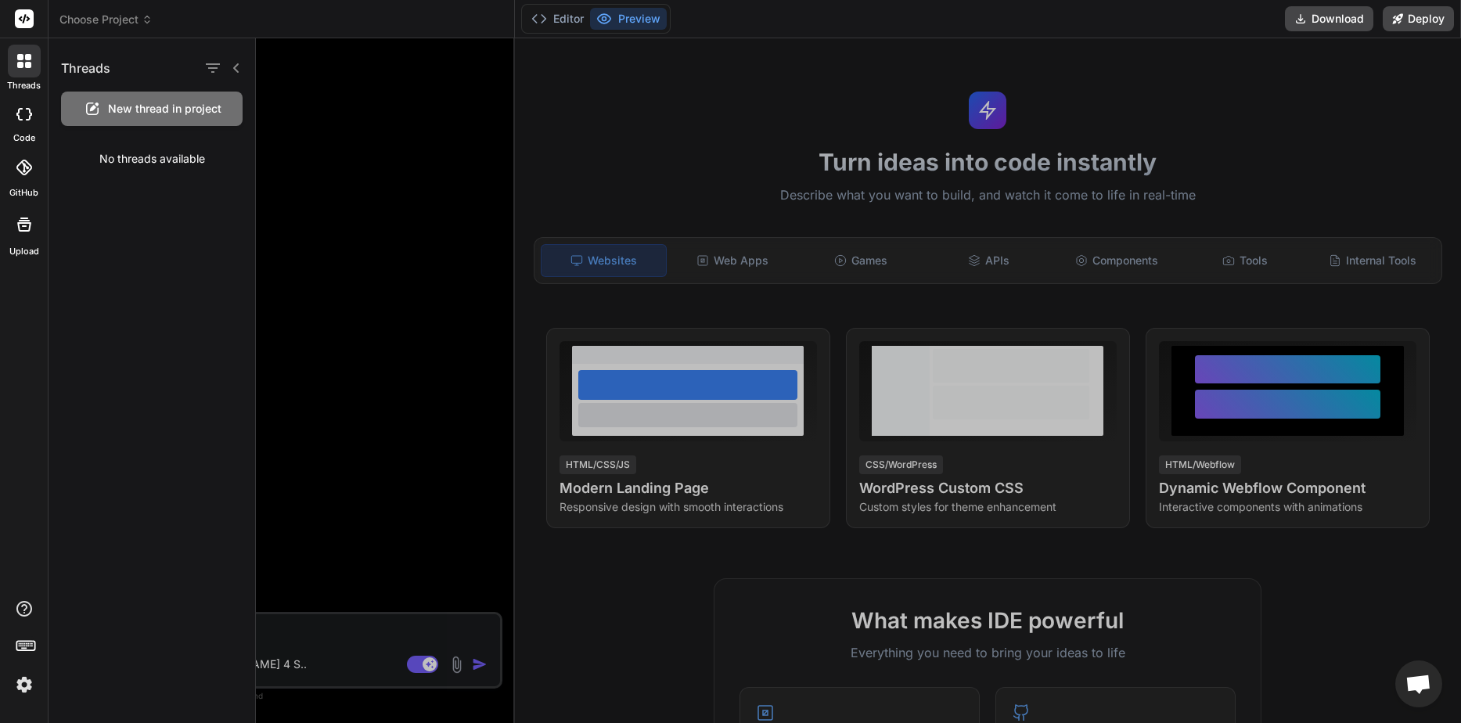
click at [20, 85] on label "threads" at bounding box center [24, 85] width 34 height 13
click at [160, 115] on span "New thread in project" at bounding box center [164, 109] width 113 height 16
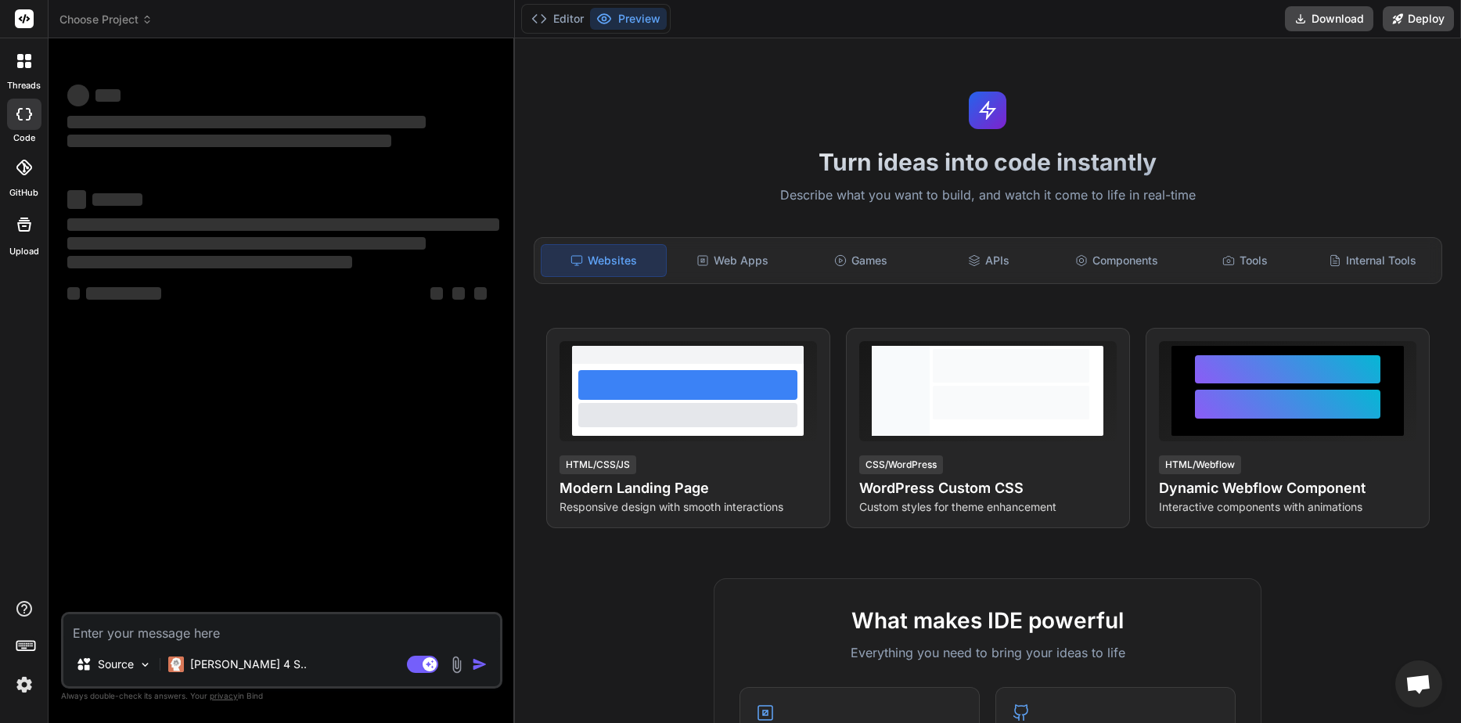
type textarea "x"
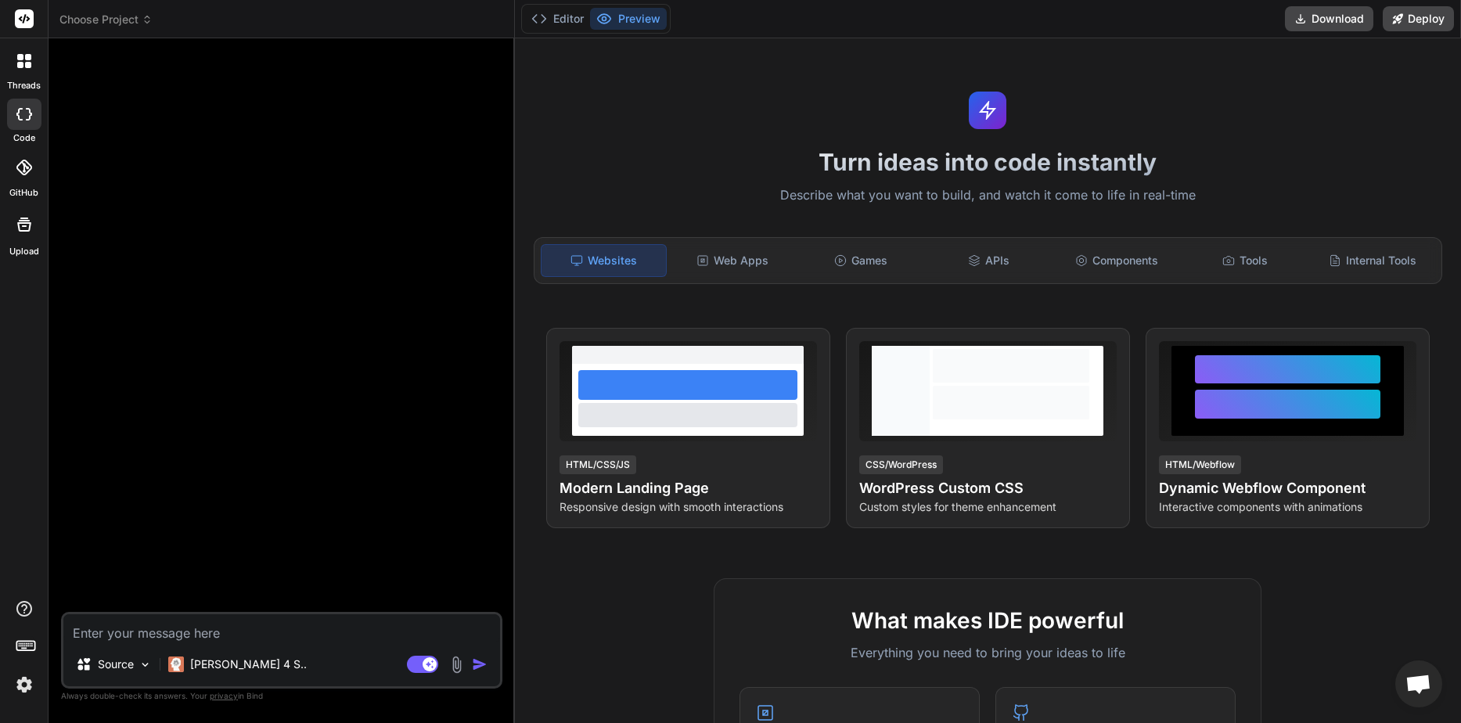
click at [171, 631] on textarea at bounding box center [281, 628] width 437 height 28
type textarea "h"
type textarea "x"
type textarea "hi"
type textarea "x"
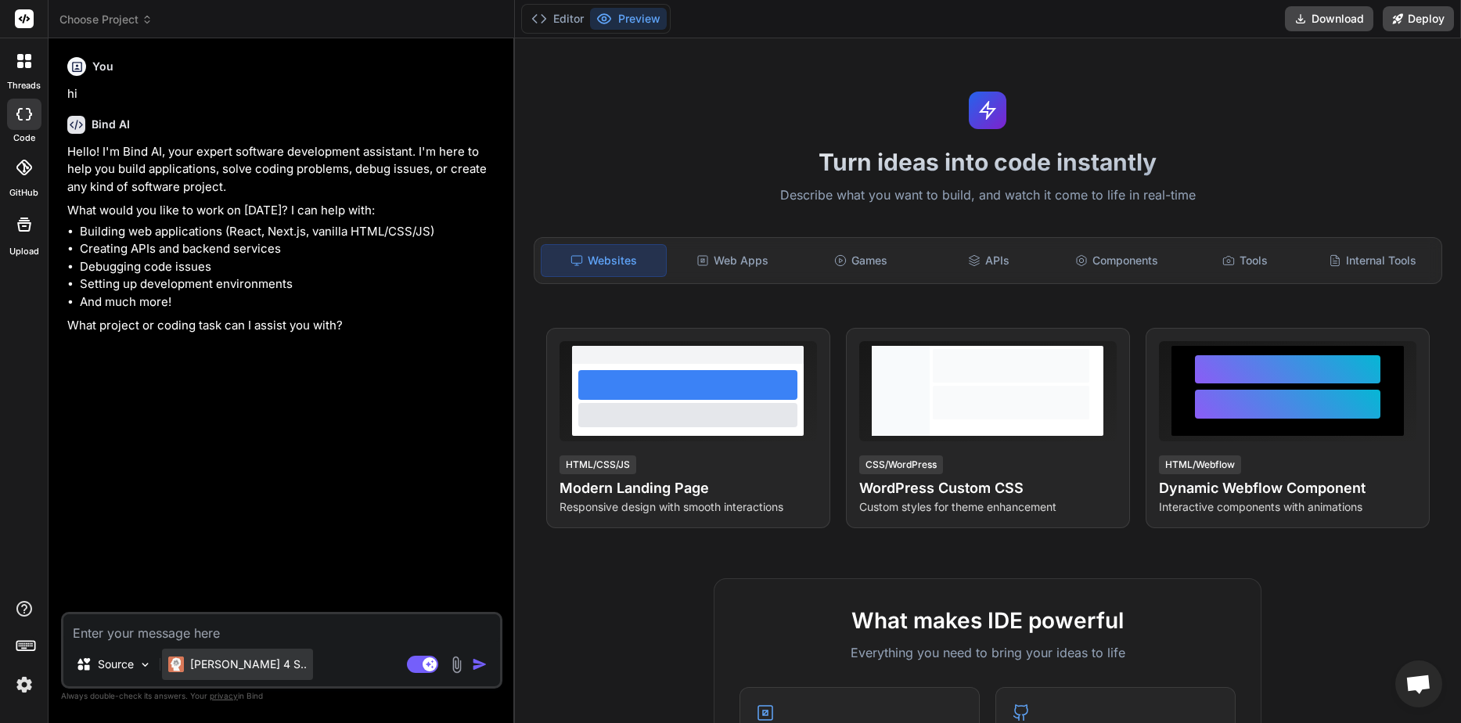
drag, startPoint x: 213, startPoint y: 685, endPoint x: 225, endPoint y: 675, distance: 15.0
click at [225, 675] on div "[PERSON_NAME] 4 S.." at bounding box center [237, 668] width 151 height 38
type textarea "x"
click at [225, 675] on div "[PERSON_NAME] 4 S.." at bounding box center [237, 664] width 151 height 31
click at [225, 675] on div "Claude 4 S.." at bounding box center [237, 664] width 151 height 31
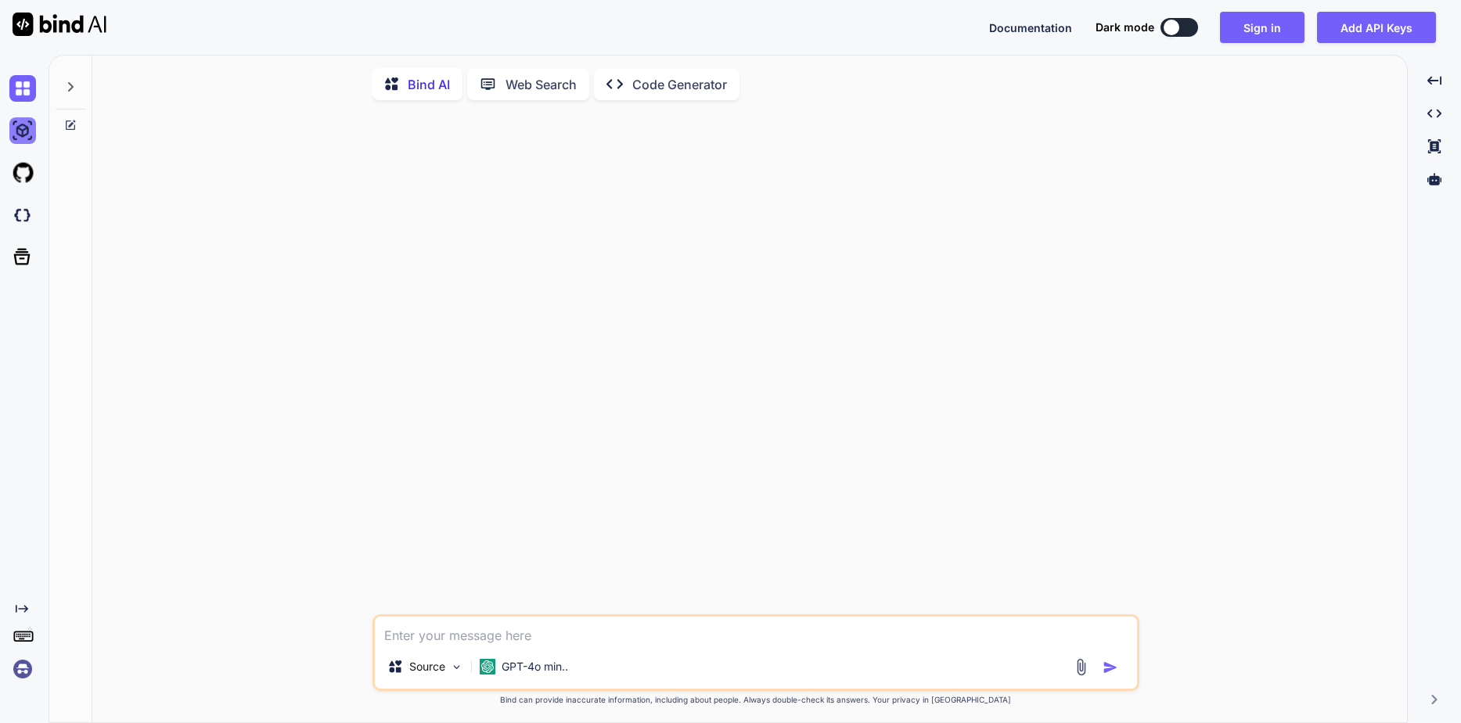
click at [34, 134] on img at bounding box center [22, 130] width 27 height 27
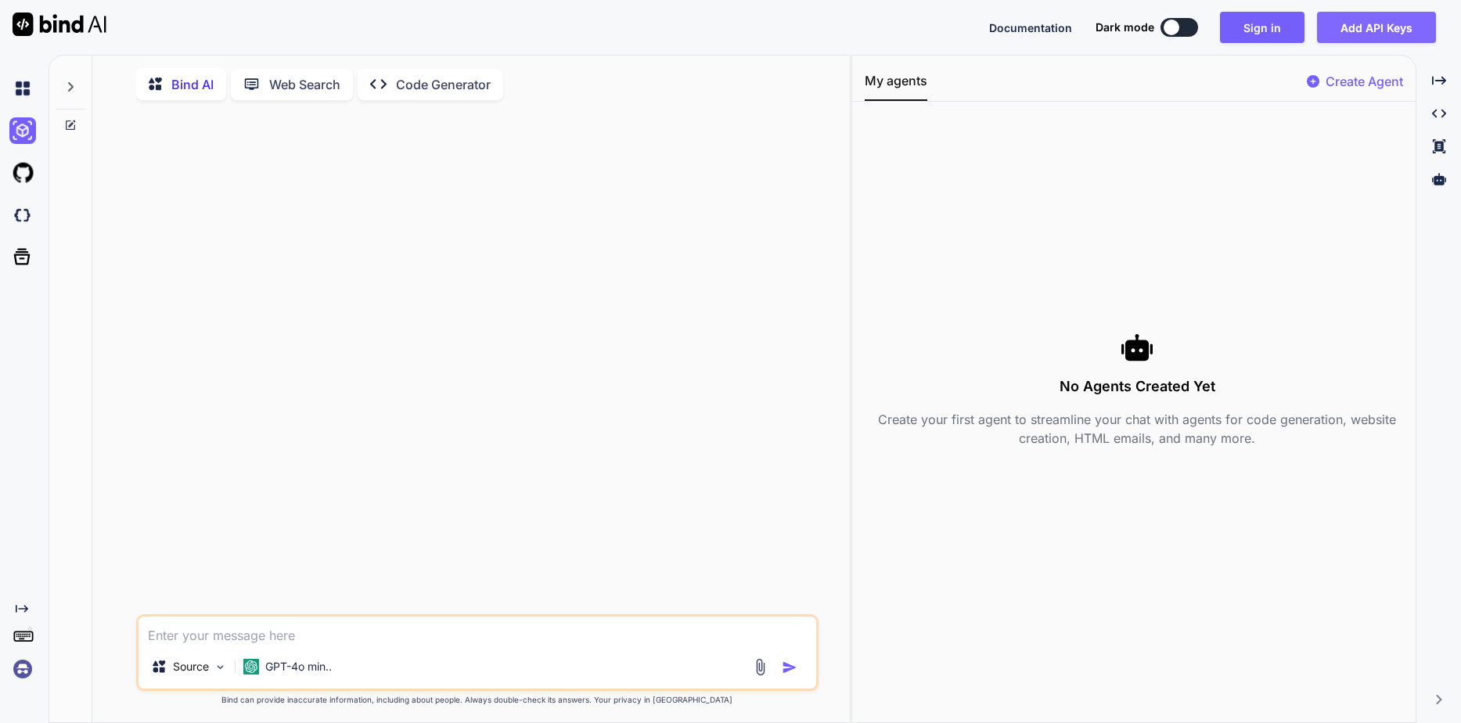
click at [1412, 30] on button "Add API Keys" at bounding box center [1376, 27] width 119 height 31
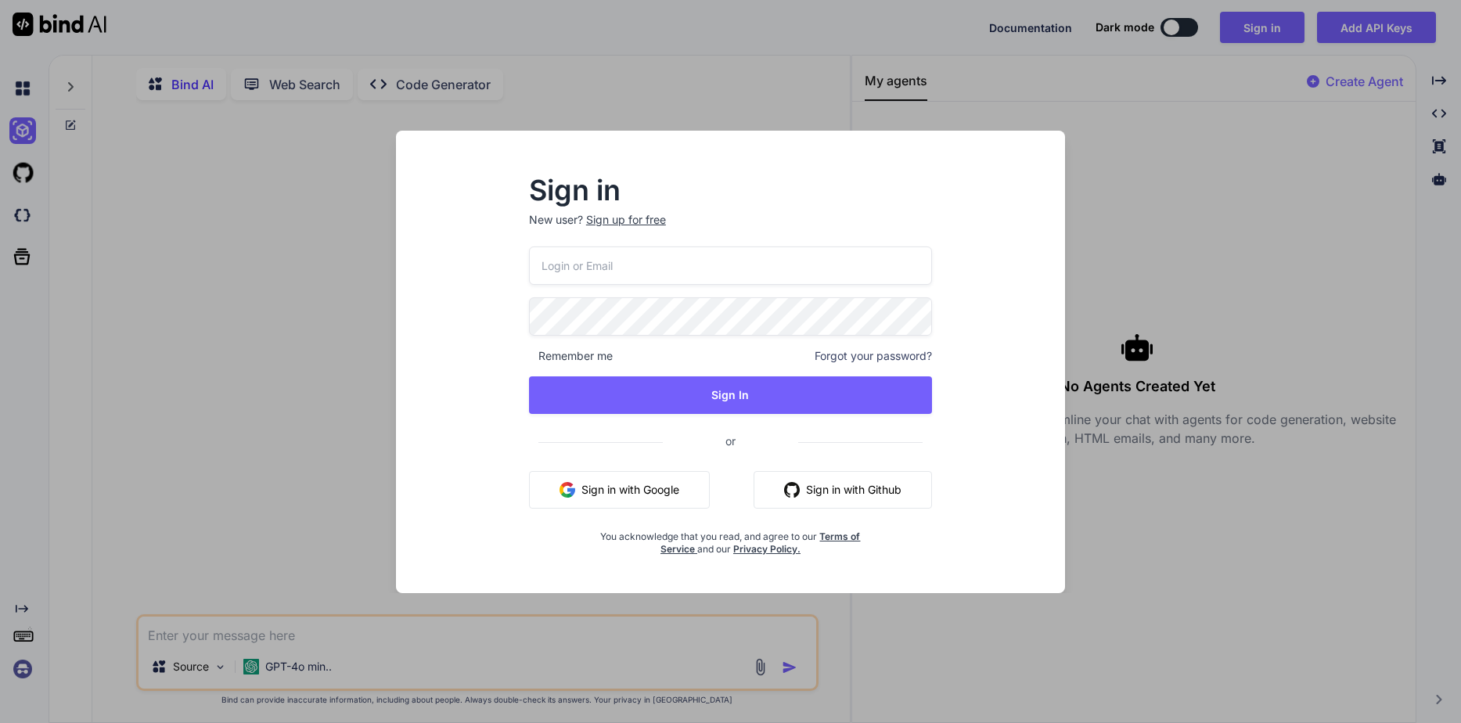
click at [765, 277] on input "email" at bounding box center [730, 265] width 403 height 38
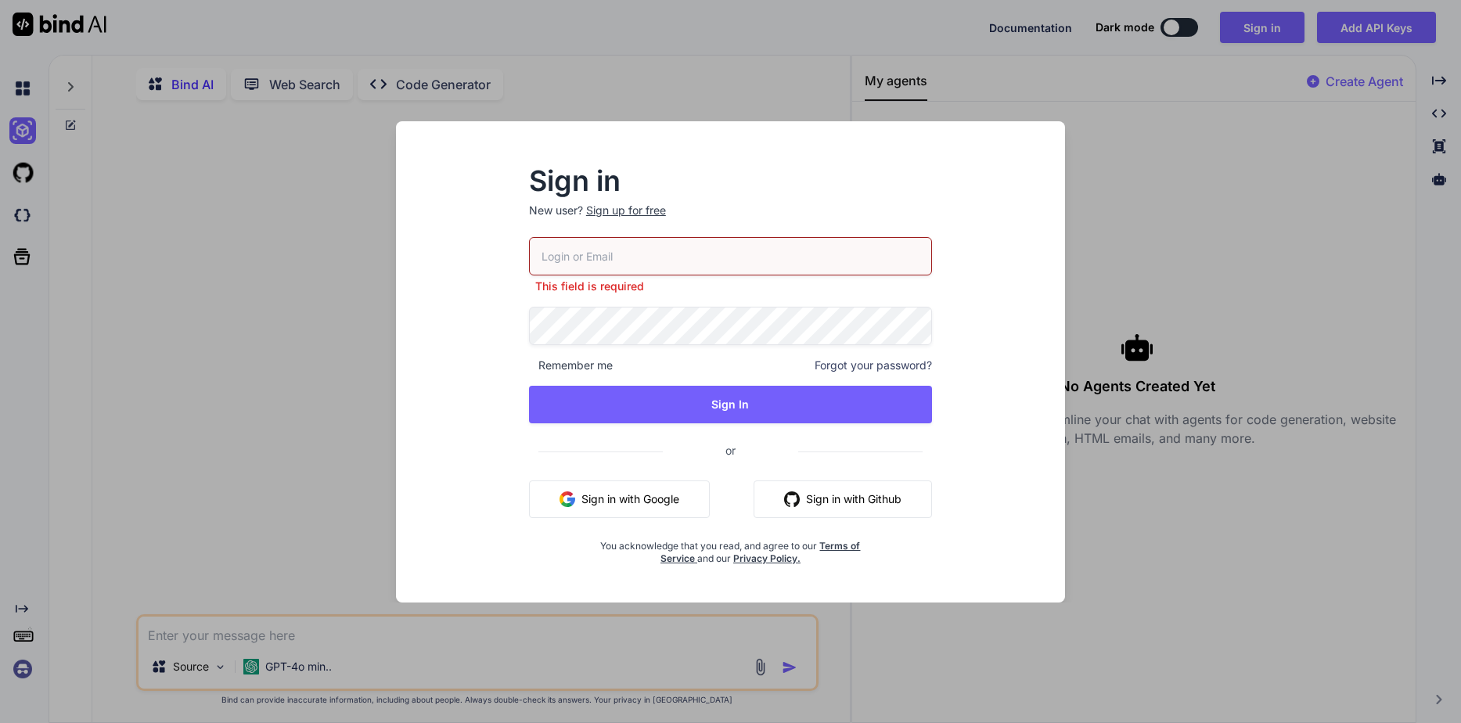
type textarea "x"
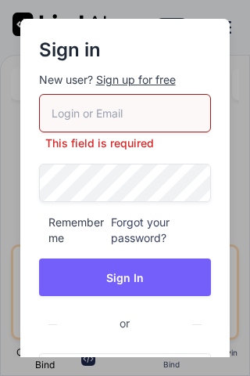
click at [147, 122] on input "email" at bounding box center [125, 113] width 173 height 38
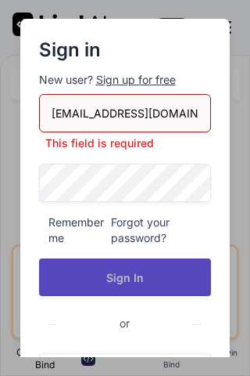
type input "[EMAIL_ADDRESS][DOMAIN_NAME]"
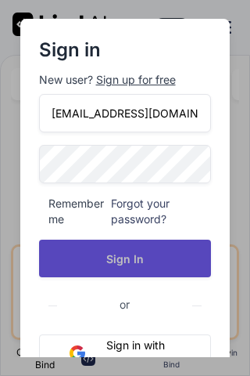
click at [127, 279] on div "[EMAIL_ADDRESS][DOMAIN_NAME] Remember me Forgot your password? Sign In or Sign …" at bounding box center [125, 284] width 173 height 381
click at [142, 245] on button "Sign In" at bounding box center [125, 258] width 173 height 38
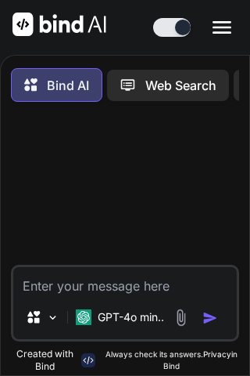
click at [223, 26] on icon "Created with Pixso." at bounding box center [222, 27] width 19 height 19
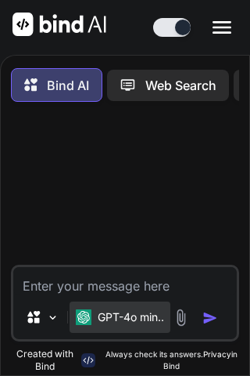
click at [91, 310] on img at bounding box center [84, 317] width 16 height 16
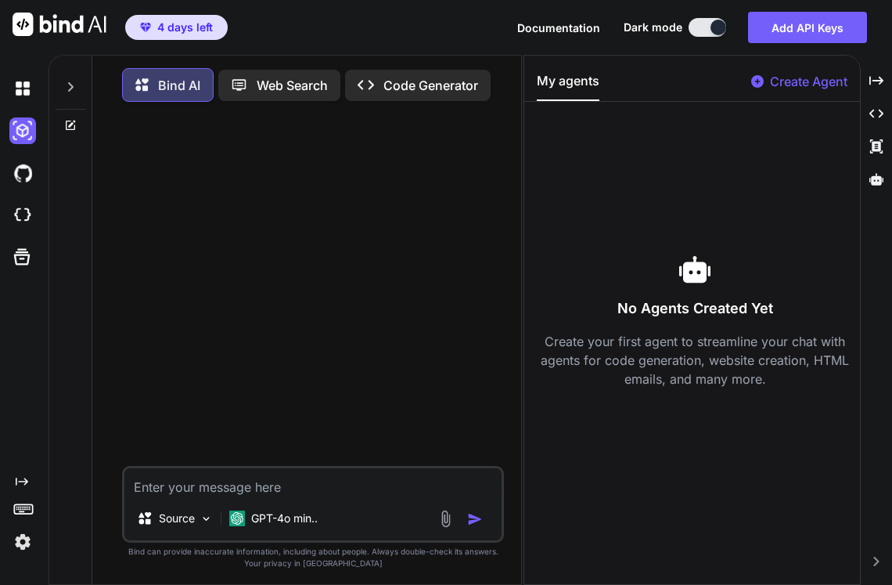
type textarea "x"
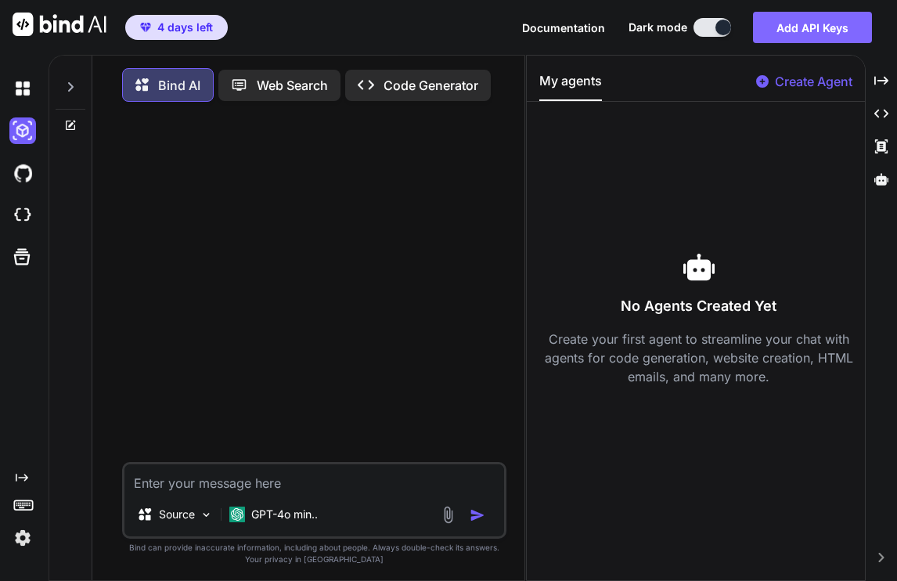
click at [807, 24] on button "Add API Keys" at bounding box center [812, 27] width 119 height 31
